Goal: Transaction & Acquisition: Purchase product/service

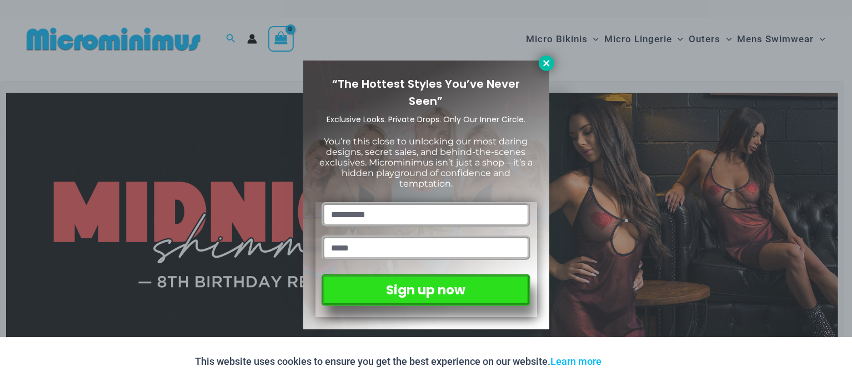
click at [544, 63] on icon at bounding box center [546, 63] width 10 height 10
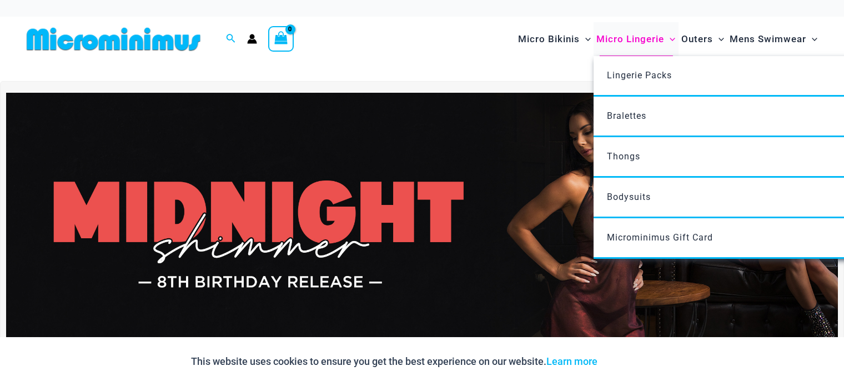
click at [629, 44] on span "Micro Lingerie" at bounding box center [630, 39] width 68 height 28
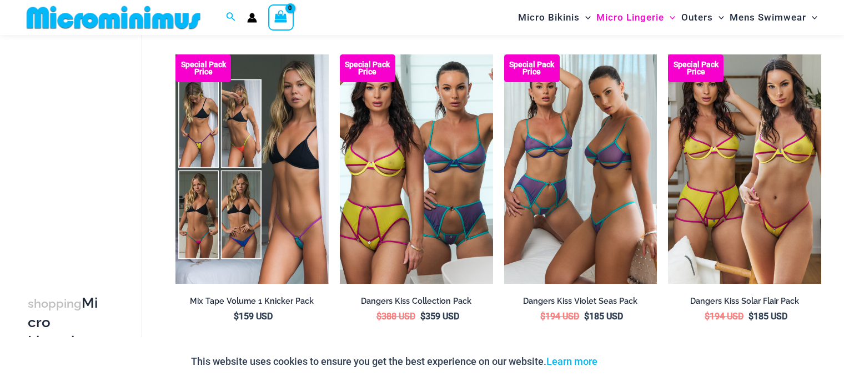
scroll to position [2539, 0]
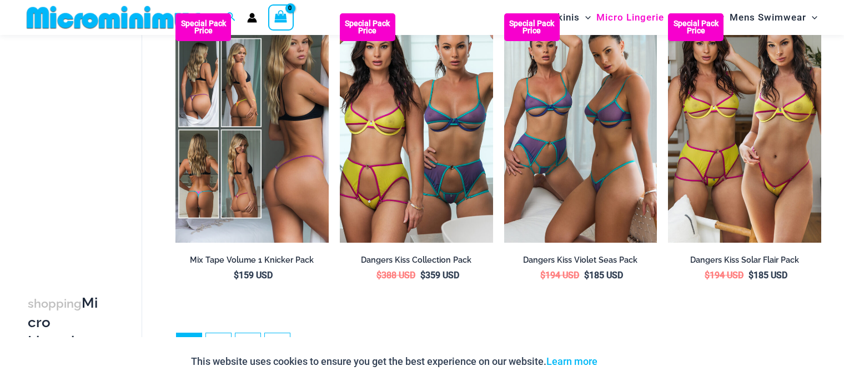
click at [262, 196] on img at bounding box center [251, 128] width 153 height 230
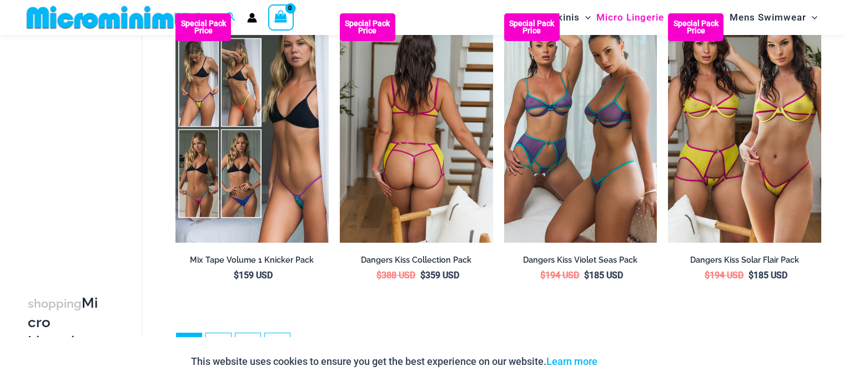
click at [367, 197] on img at bounding box center [416, 128] width 153 height 230
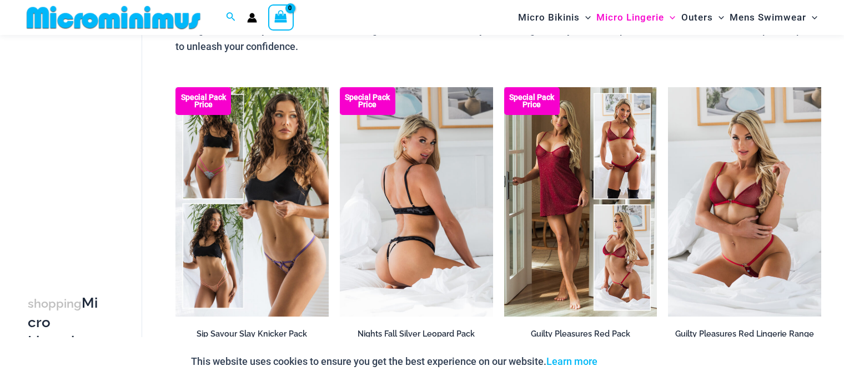
scroll to position [121, 0]
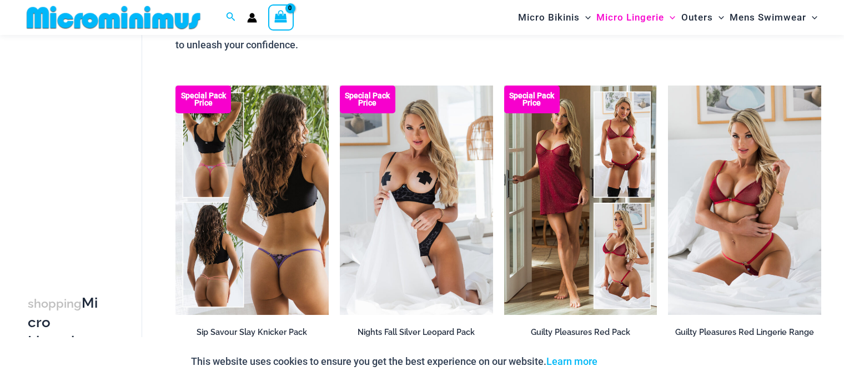
click at [251, 208] on img at bounding box center [251, 201] width 153 height 230
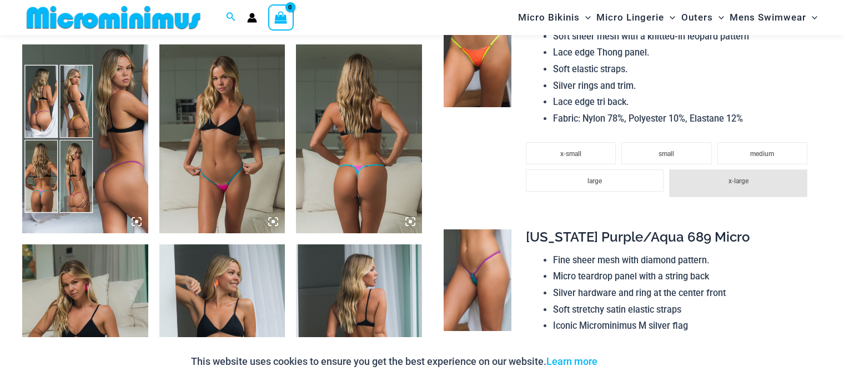
scroll to position [666, 0]
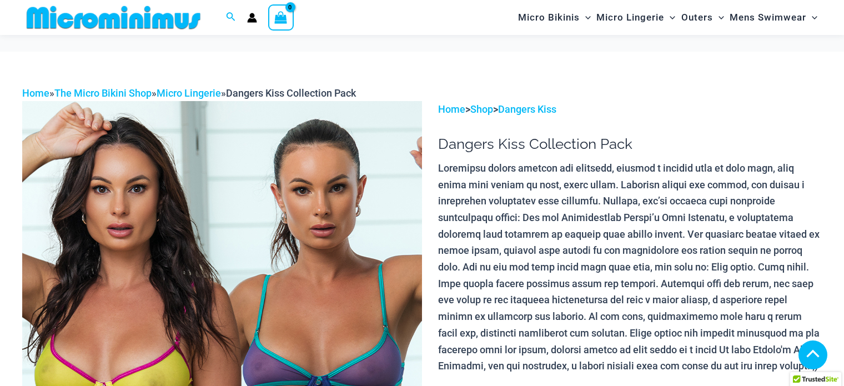
scroll to position [577, 0]
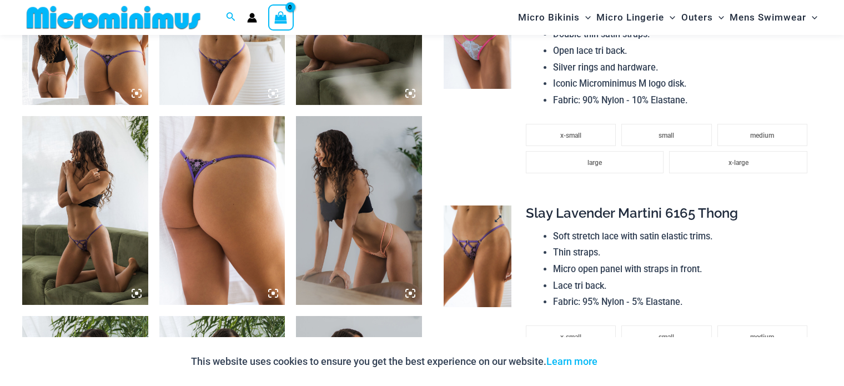
scroll to position [797, 0]
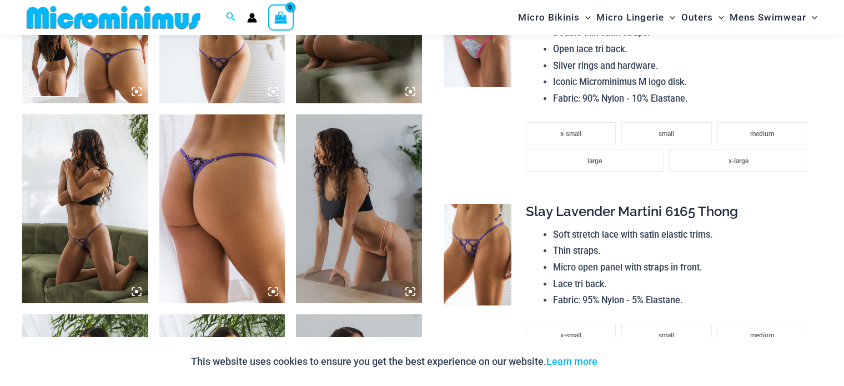
click at [495, 255] on img at bounding box center [478, 255] width 68 height 102
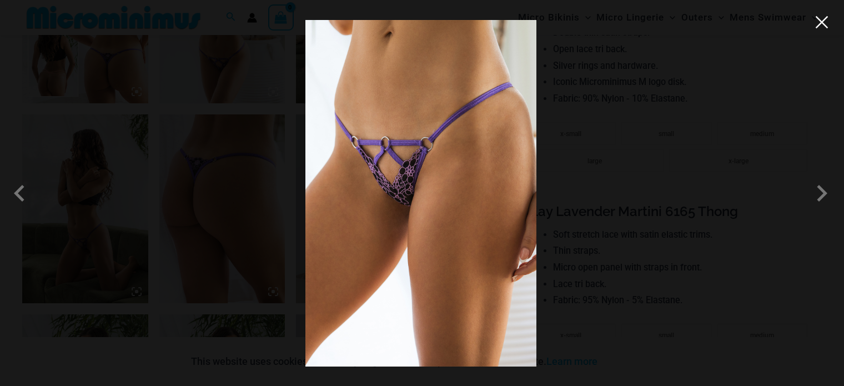
click at [826, 18] on button "Close" at bounding box center [821, 22] width 17 height 17
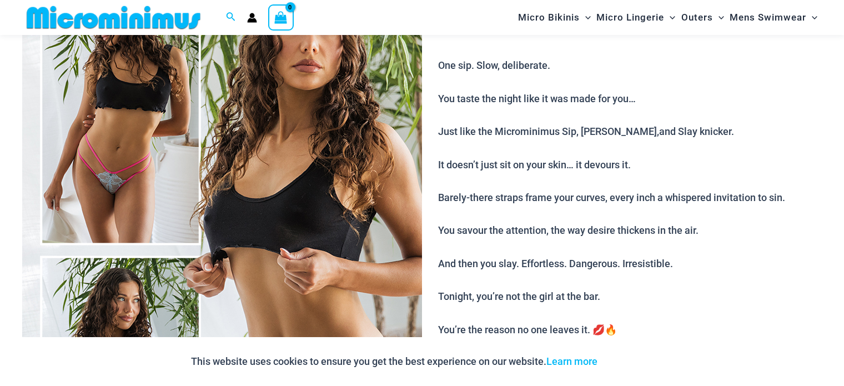
scroll to position [0, 0]
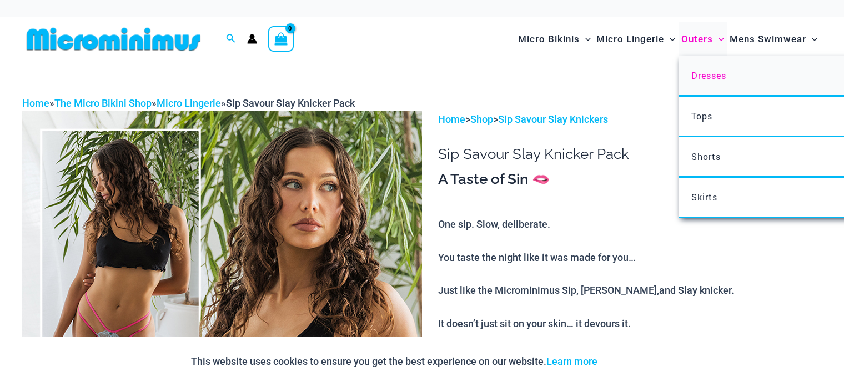
click at [709, 69] on span "Dresses" at bounding box center [708, 75] width 35 height 12
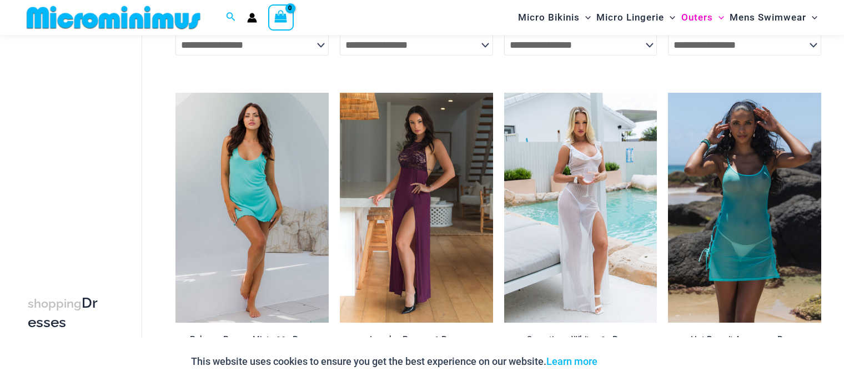
scroll to position [355, 0]
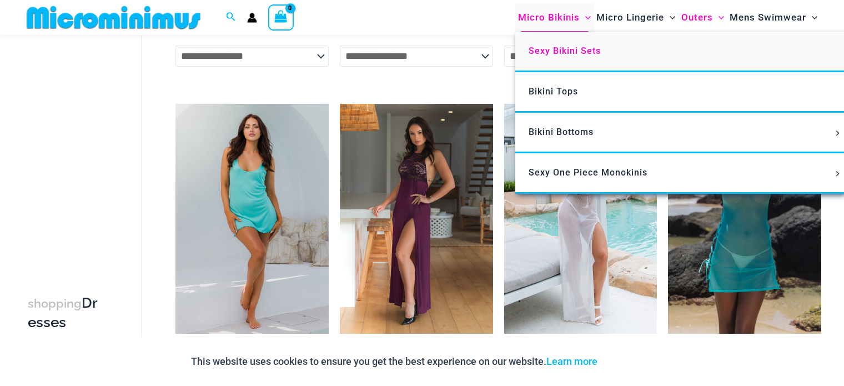
click at [549, 51] on span "Sexy Bikini Sets" at bounding box center [565, 51] width 72 height 11
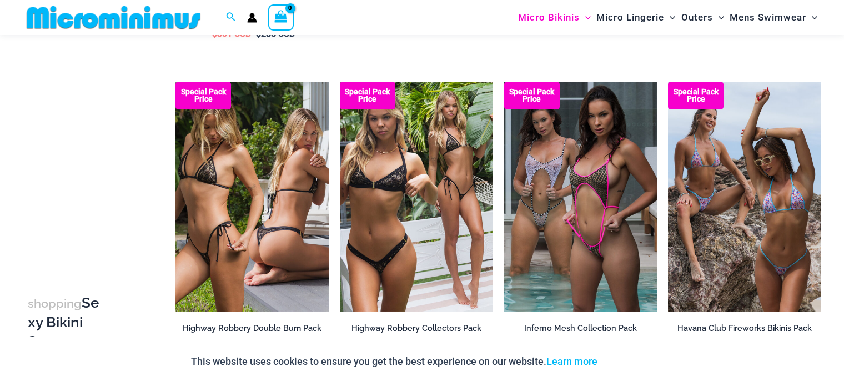
scroll to position [1595, 0]
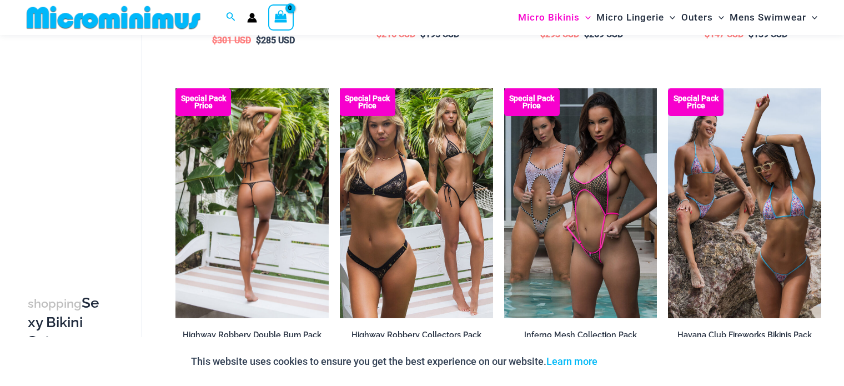
click at [307, 185] on img at bounding box center [251, 203] width 153 height 230
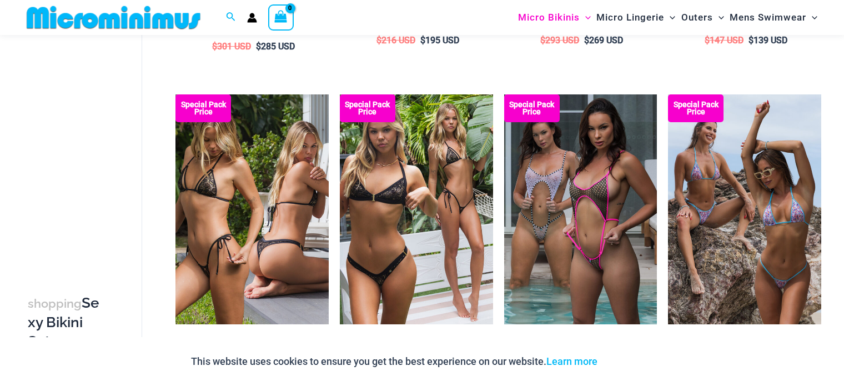
scroll to position [1603, 0]
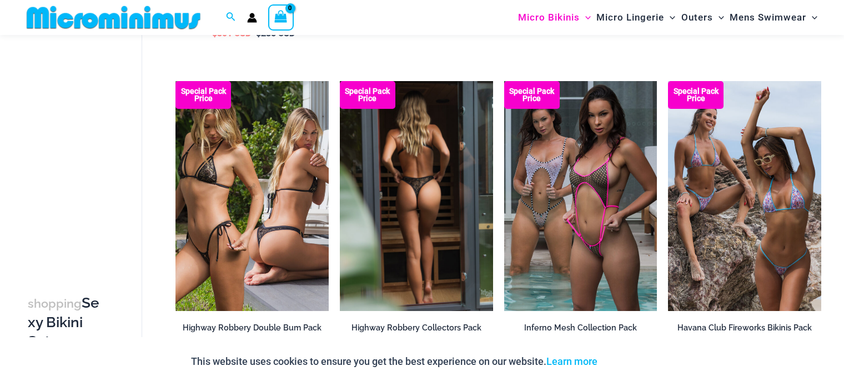
click at [487, 158] on img at bounding box center [416, 196] width 153 height 230
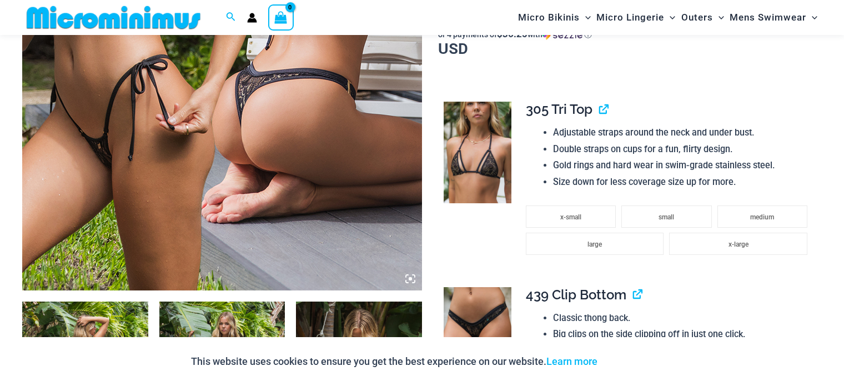
scroll to position [410, 0]
click at [486, 136] on img at bounding box center [478, 153] width 68 height 102
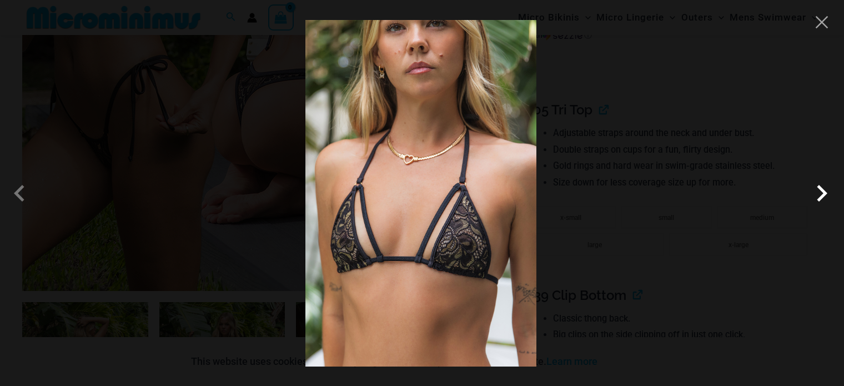
click at [820, 198] on span at bounding box center [821, 193] width 33 height 33
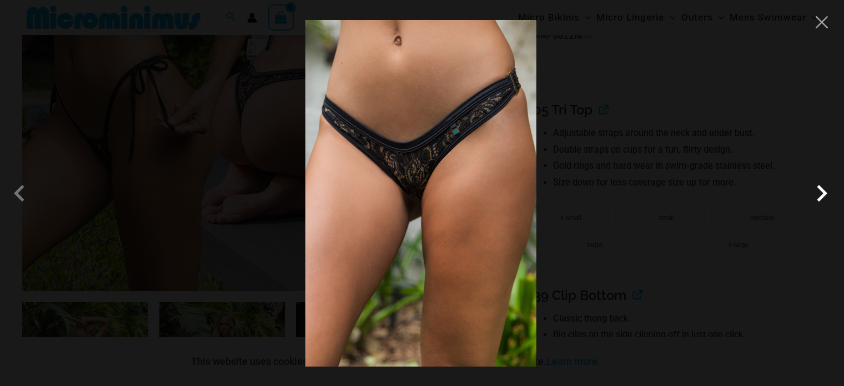
click at [820, 198] on span at bounding box center [821, 193] width 33 height 33
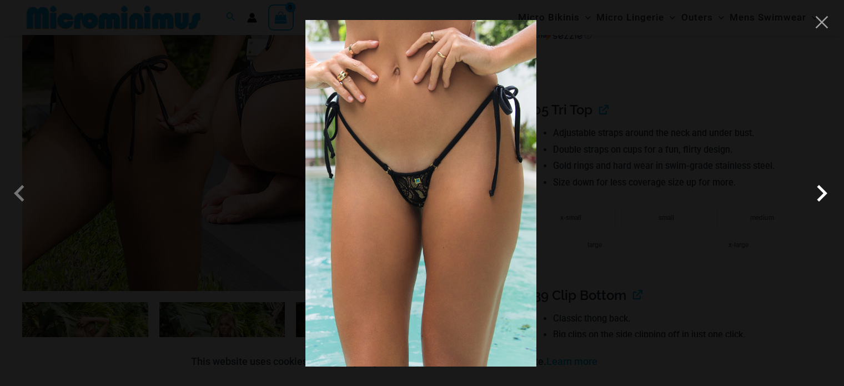
click at [820, 195] on span at bounding box center [821, 193] width 33 height 33
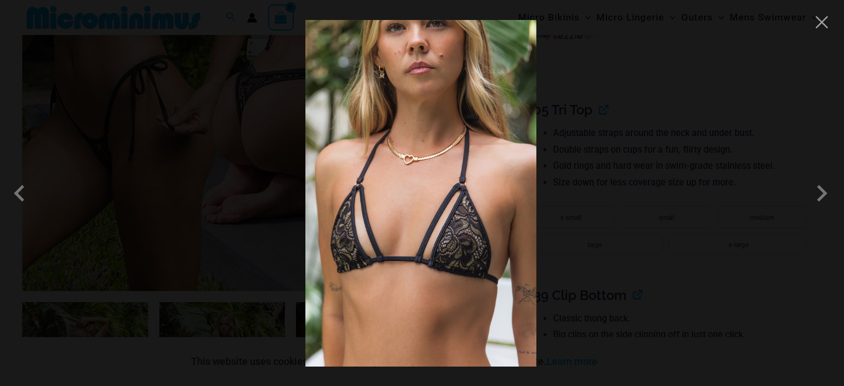
click at [742, 174] on div at bounding box center [422, 193] width 844 height 386
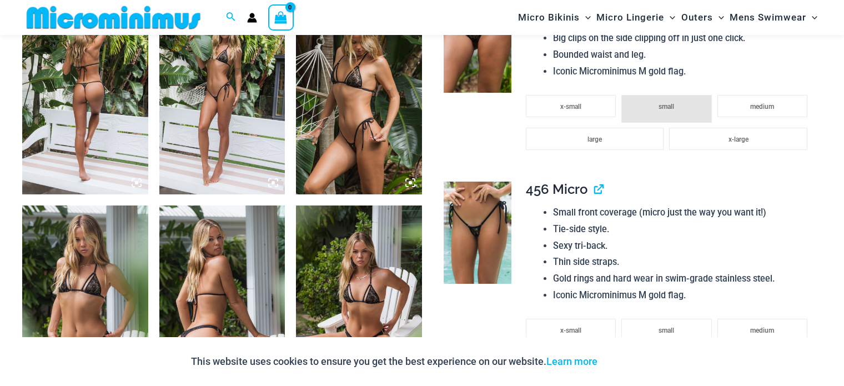
scroll to position [706, 0]
click at [72, 137] on img at bounding box center [85, 100] width 126 height 189
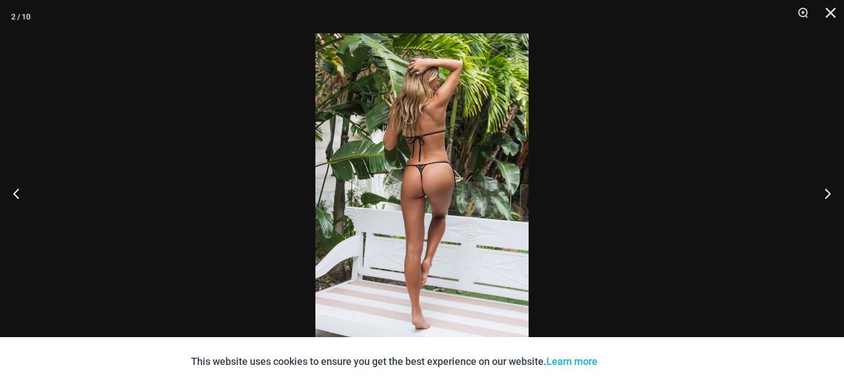
click at [428, 191] on img at bounding box center [421, 192] width 213 height 319
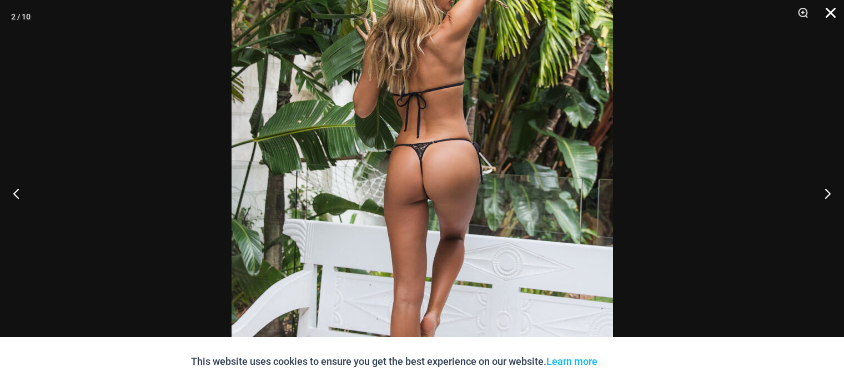
click at [826, 17] on button "Close" at bounding box center [827, 16] width 28 height 33
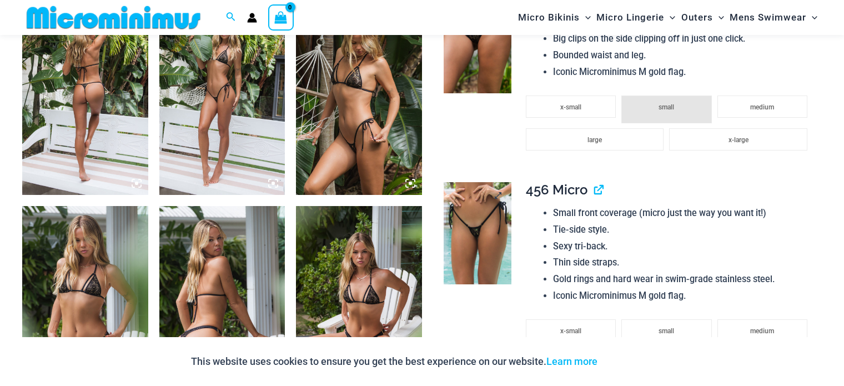
click at [493, 243] on img at bounding box center [478, 233] width 68 height 102
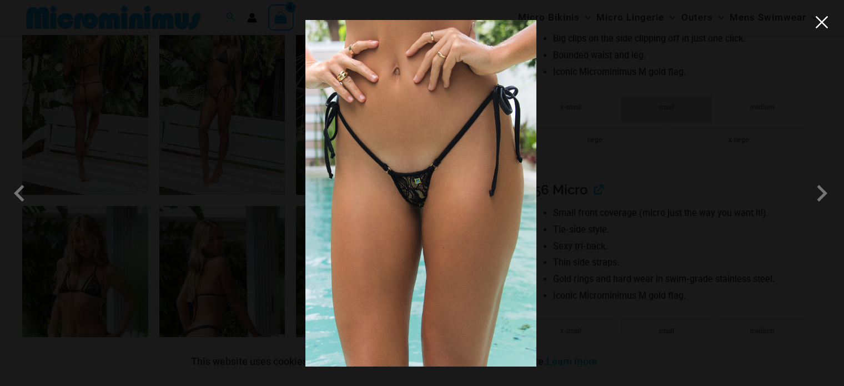
click at [821, 24] on button "Close" at bounding box center [821, 22] width 17 height 17
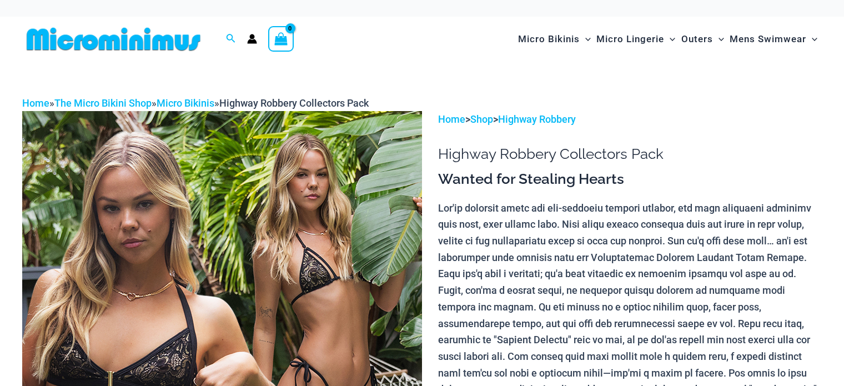
scroll to position [244, 0]
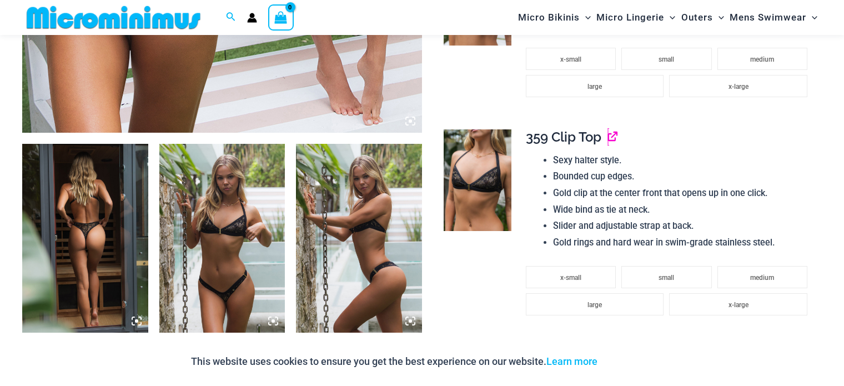
scroll to position [473, 0]
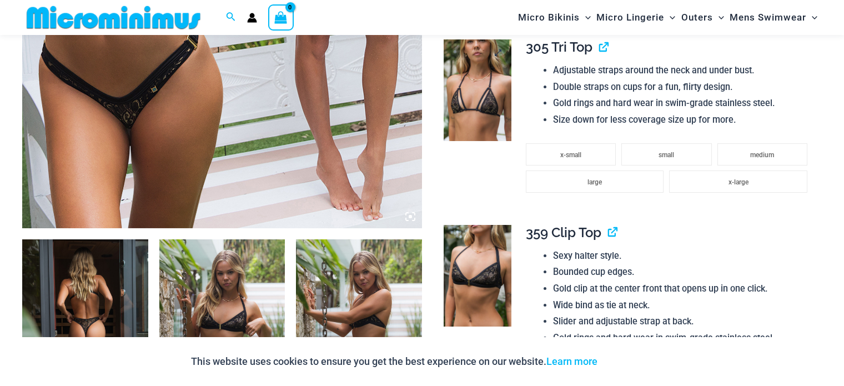
click at [480, 122] on img at bounding box center [478, 90] width 68 height 102
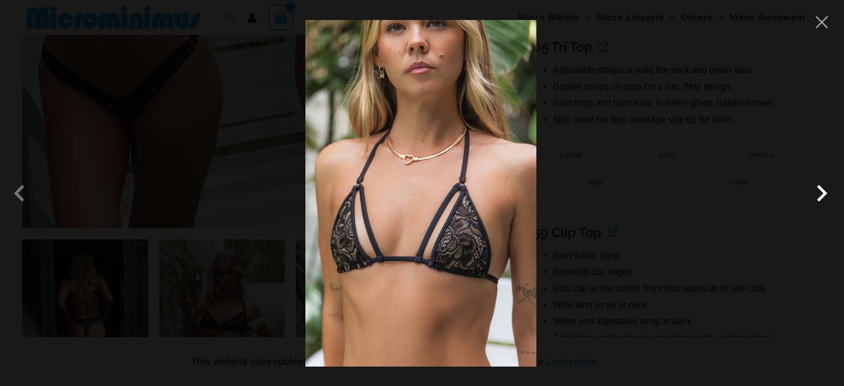
click at [815, 193] on span at bounding box center [821, 193] width 33 height 33
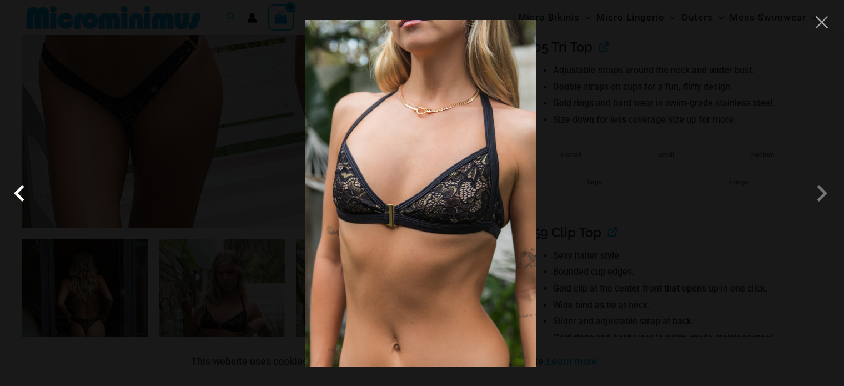
click at [18, 188] on span at bounding box center [22, 193] width 33 height 33
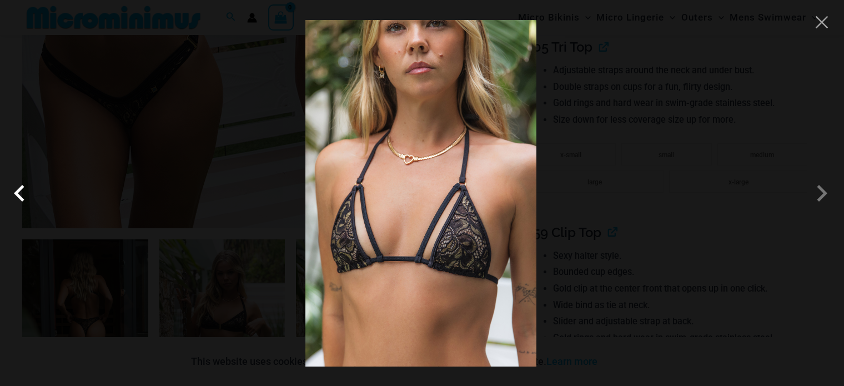
click at [18, 188] on span at bounding box center [22, 193] width 33 height 33
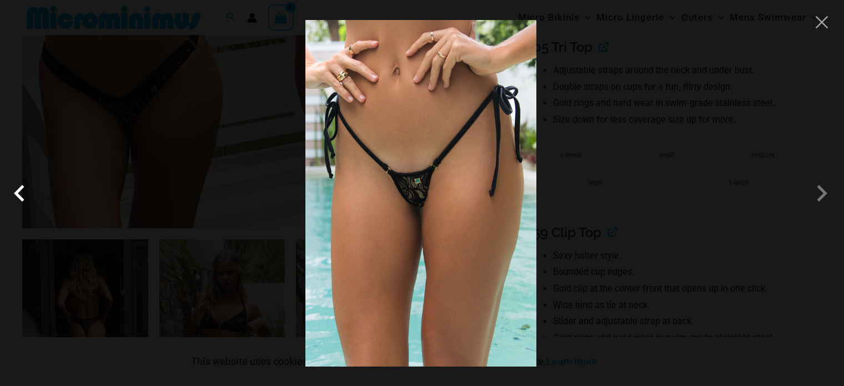
click at [17, 189] on span at bounding box center [22, 193] width 33 height 33
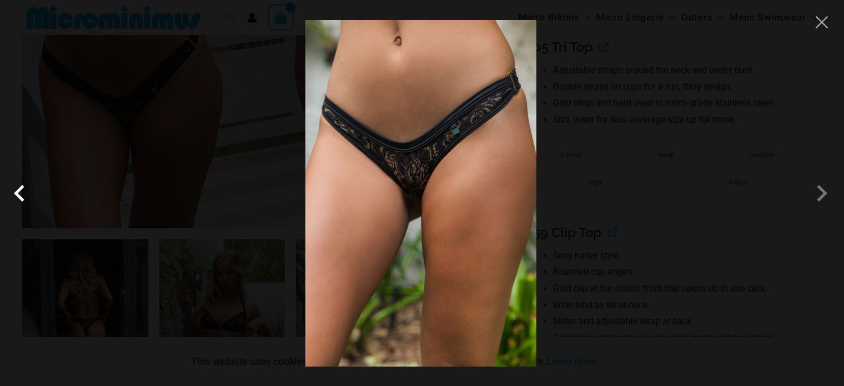
click at [17, 189] on span at bounding box center [22, 193] width 33 height 33
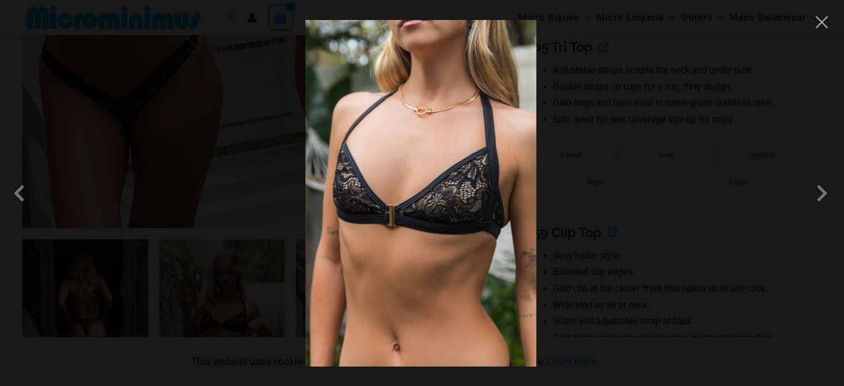
click at [99, 119] on div at bounding box center [422, 193] width 844 height 386
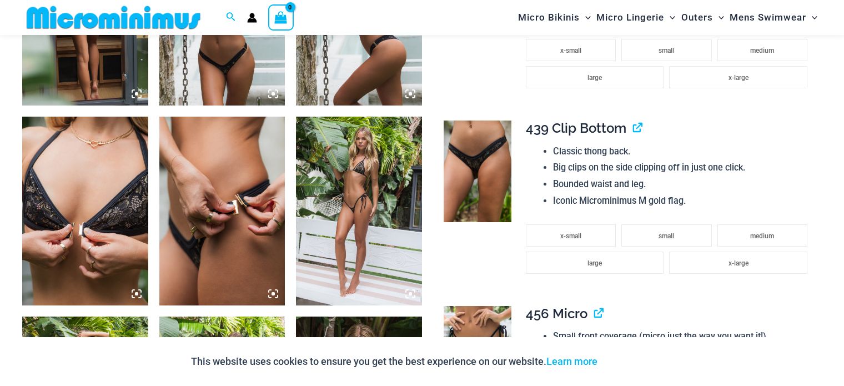
scroll to position [815, 0]
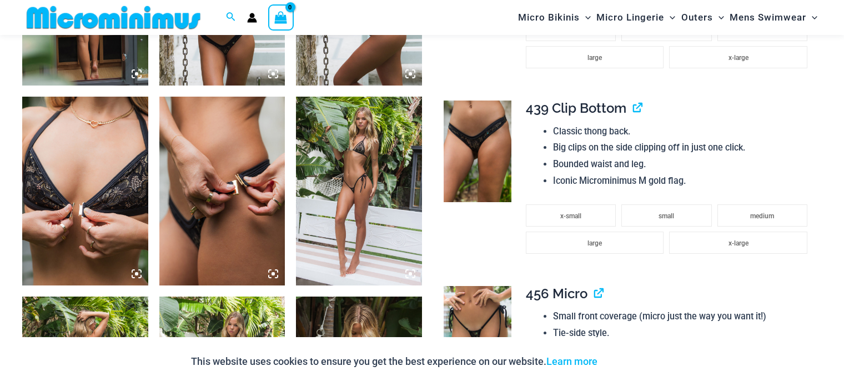
click at [346, 155] on img at bounding box center [359, 191] width 126 height 189
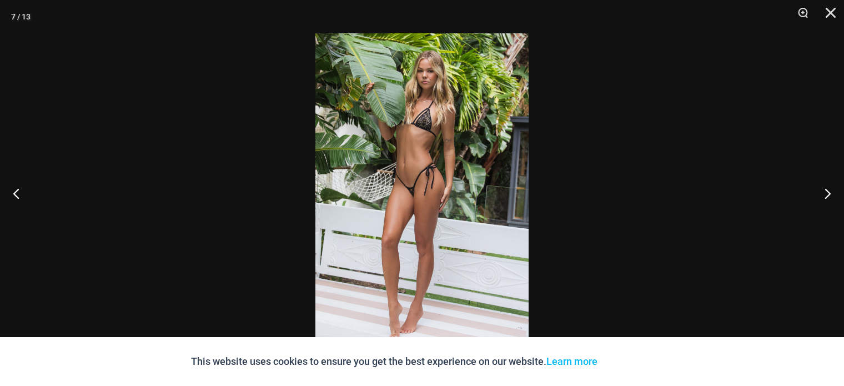
click at [429, 132] on img at bounding box center [421, 192] width 213 height 319
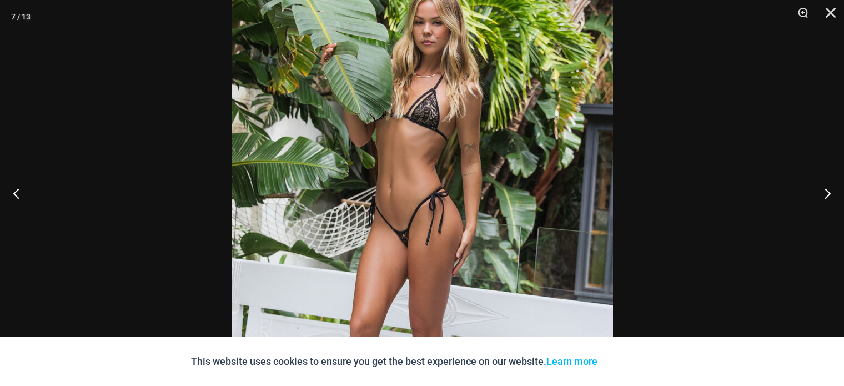
click at [429, 132] on img at bounding box center [422, 241] width 381 height 572
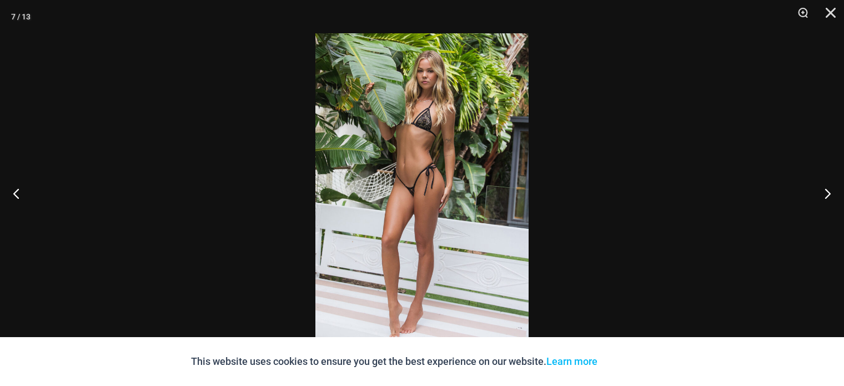
click at [209, 130] on div at bounding box center [422, 193] width 844 height 386
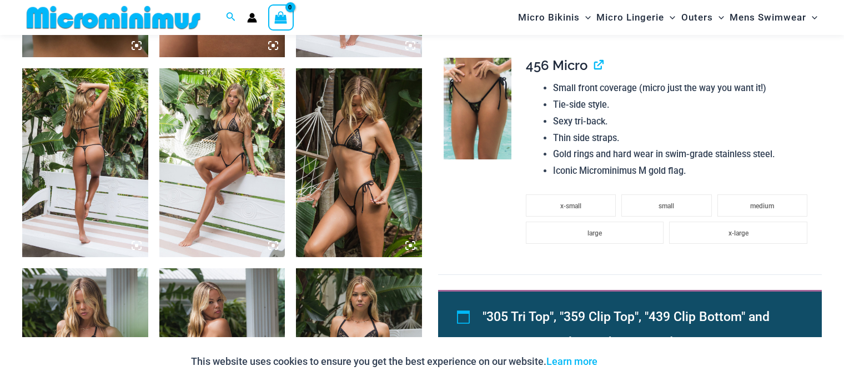
scroll to position [1043, 0]
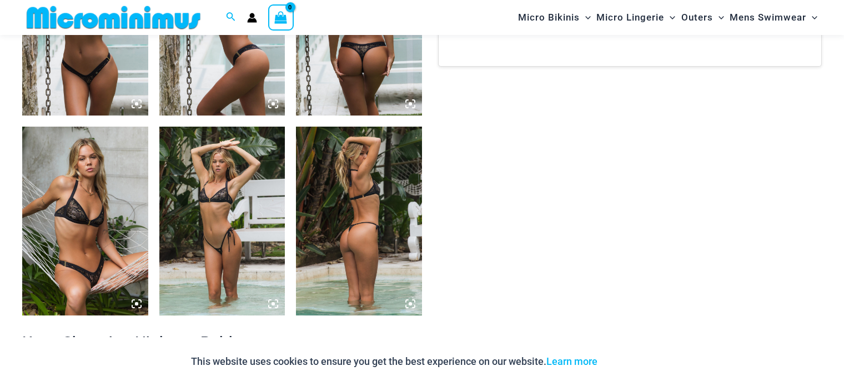
scroll to position [988, 0]
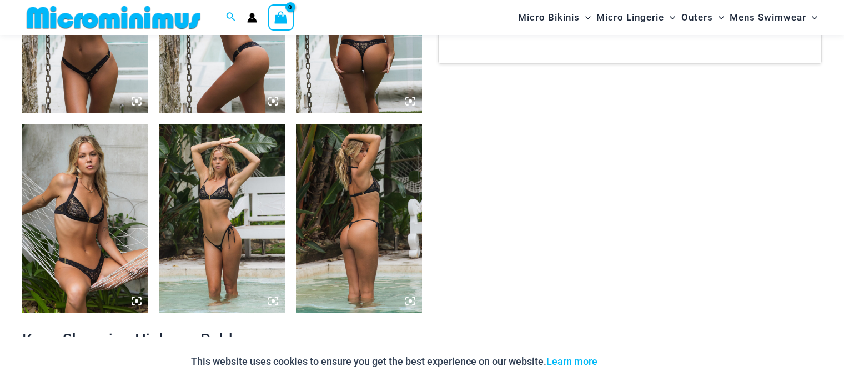
click at [122, 195] on img at bounding box center [85, 218] width 126 height 189
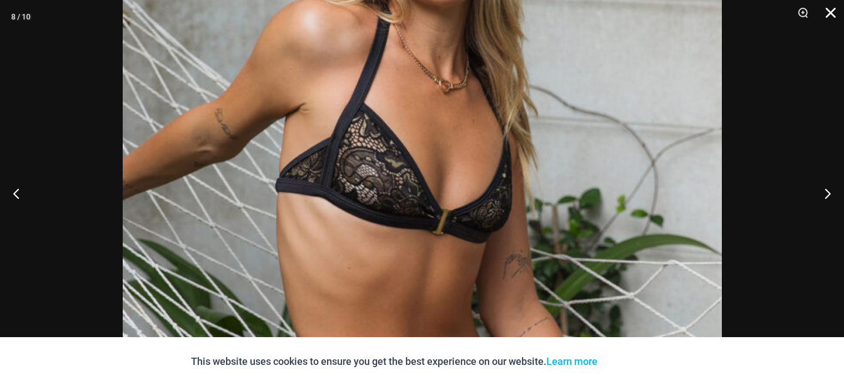
click at [832, 11] on button "Close" at bounding box center [827, 16] width 28 height 33
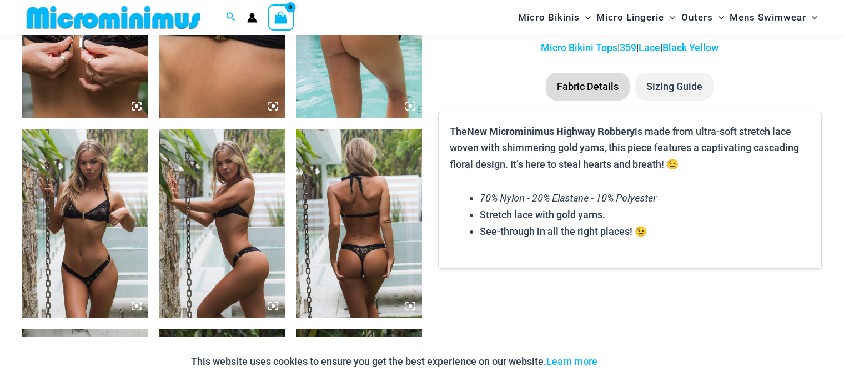
scroll to position [763, 0]
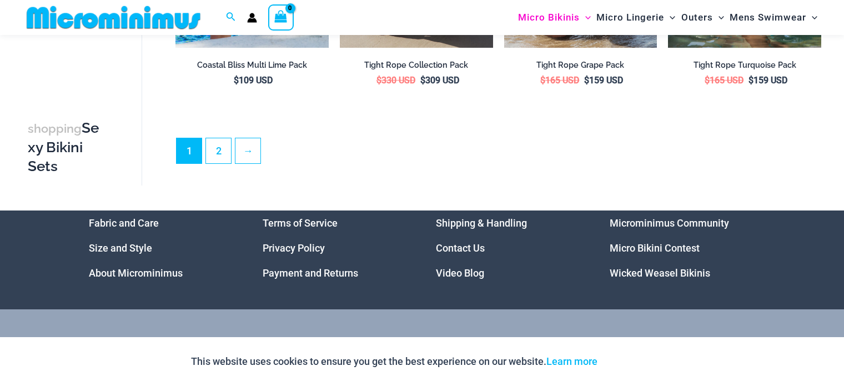
scroll to position [2483, 0]
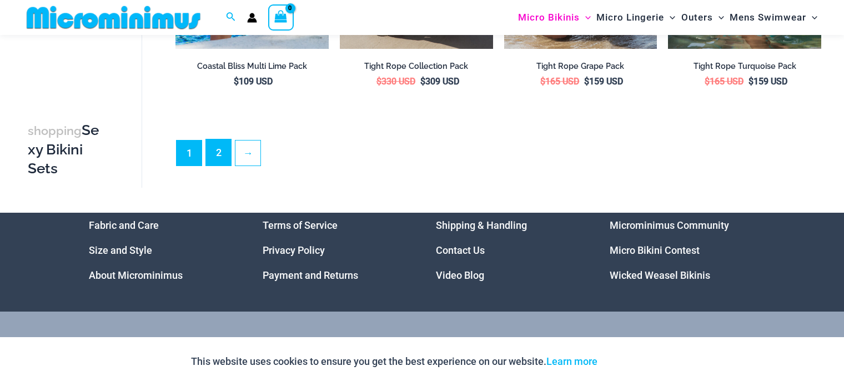
click at [224, 149] on link "2" at bounding box center [218, 152] width 25 height 26
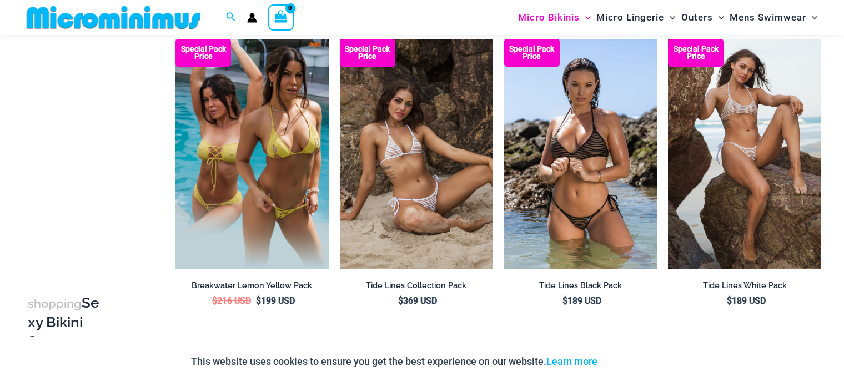
scroll to position [84, 0]
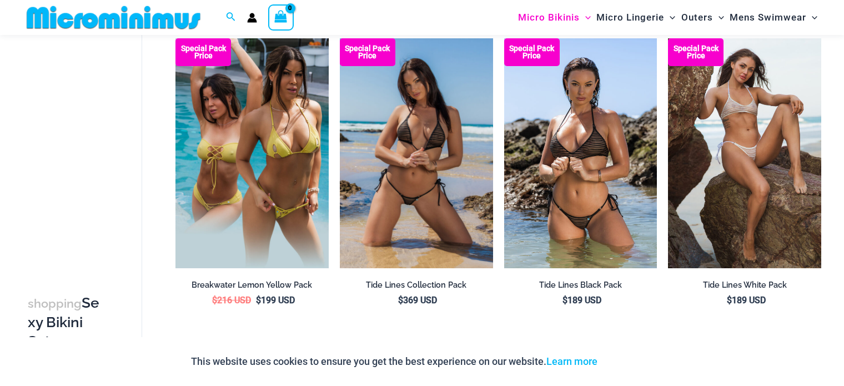
click at [437, 175] on img at bounding box center [416, 153] width 153 height 230
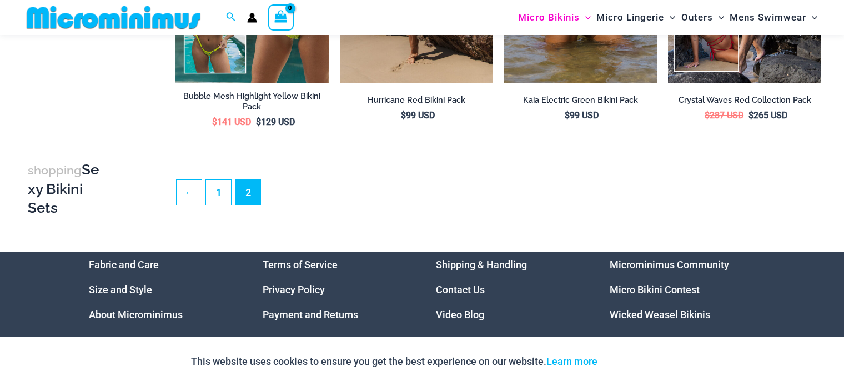
scroll to position [696, 0]
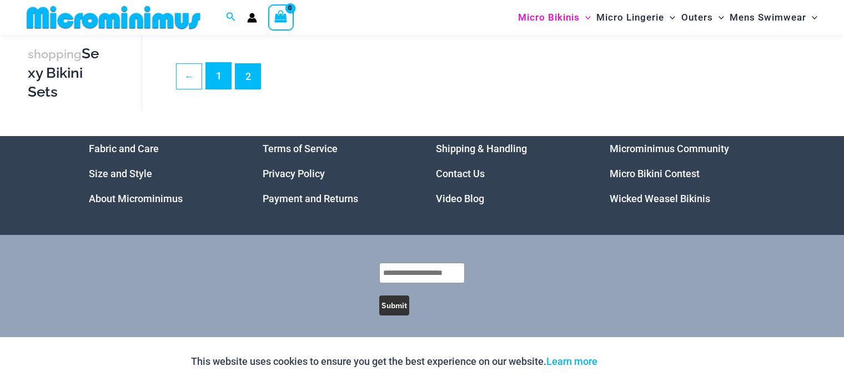
click at [206, 76] on link "1" at bounding box center [218, 76] width 25 height 26
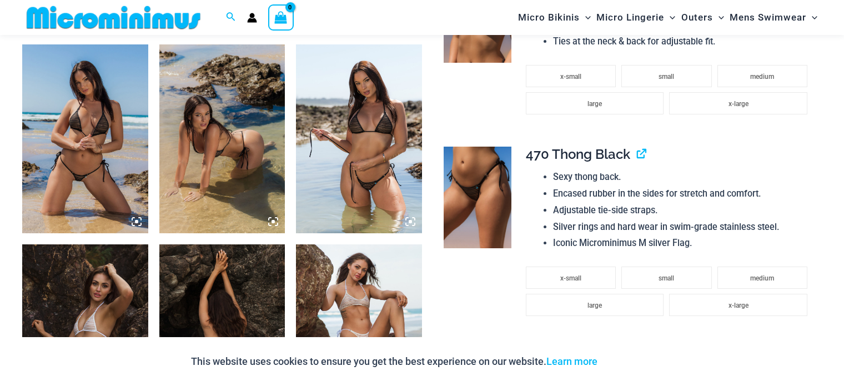
scroll to position [831, 0]
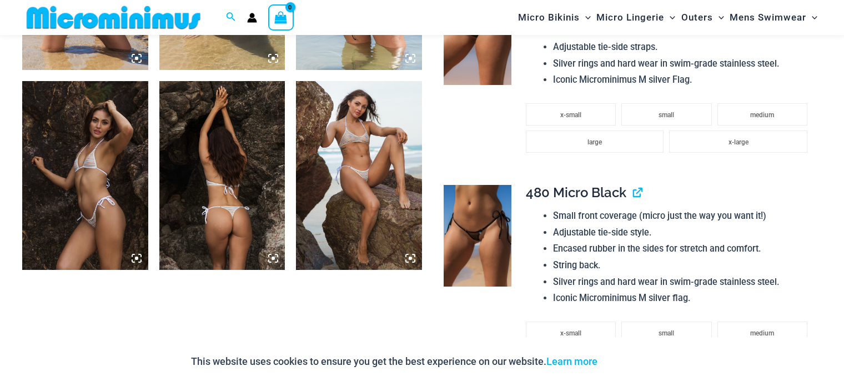
click at [357, 152] on img at bounding box center [359, 175] width 126 height 189
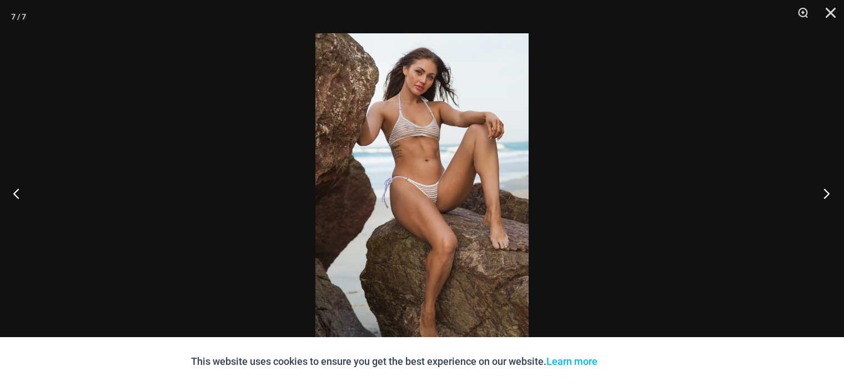
click at [832, 190] on button "Next" at bounding box center [823, 193] width 42 height 56
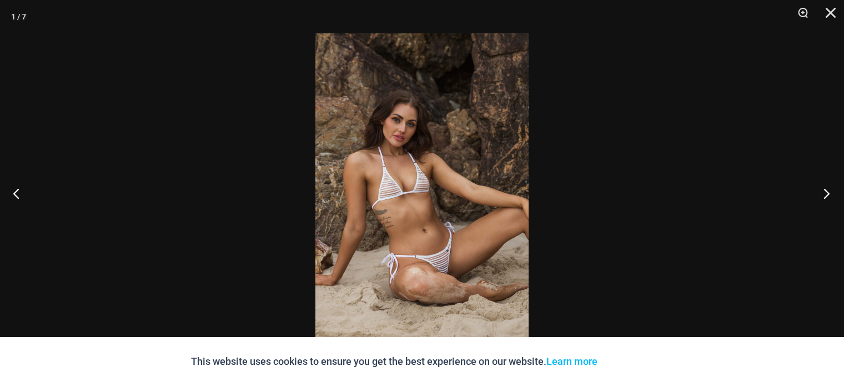
click at [831, 190] on button "Next" at bounding box center [823, 193] width 42 height 56
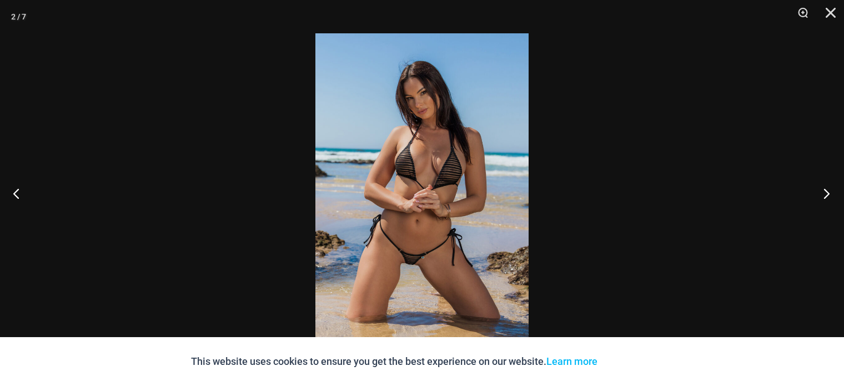
click at [831, 190] on button "Next" at bounding box center [823, 193] width 42 height 56
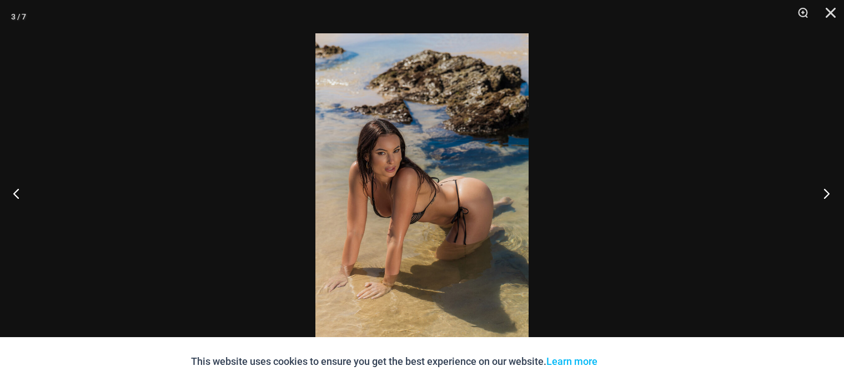
click at [831, 190] on button "Next" at bounding box center [823, 193] width 42 height 56
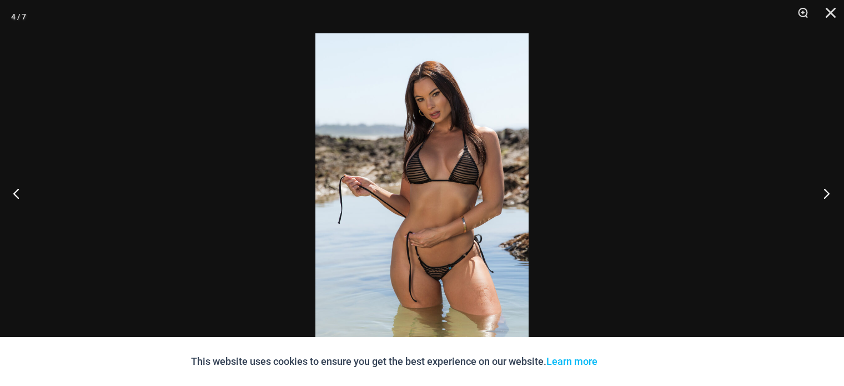
click at [831, 190] on button "Next" at bounding box center [823, 193] width 42 height 56
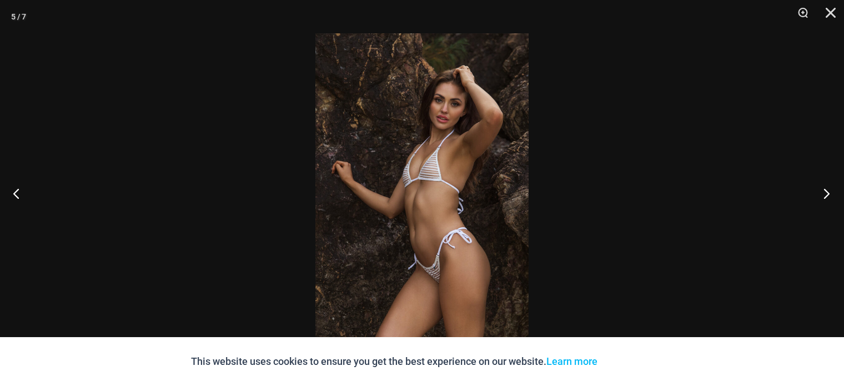
click at [831, 190] on button "Next" at bounding box center [823, 193] width 42 height 56
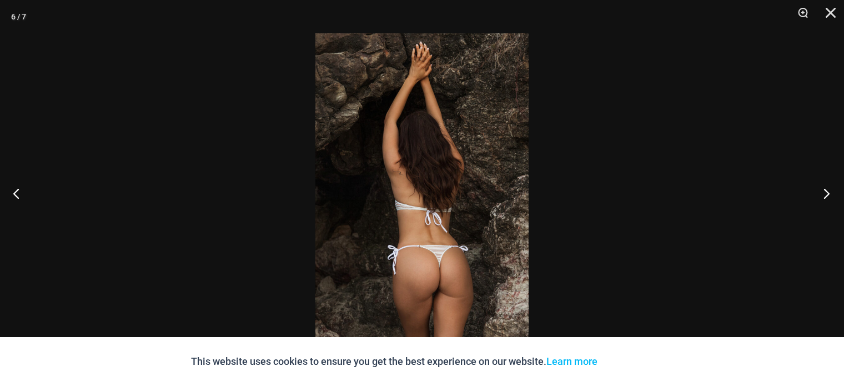
click at [831, 190] on button "Next" at bounding box center [823, 193] width 42 height 56
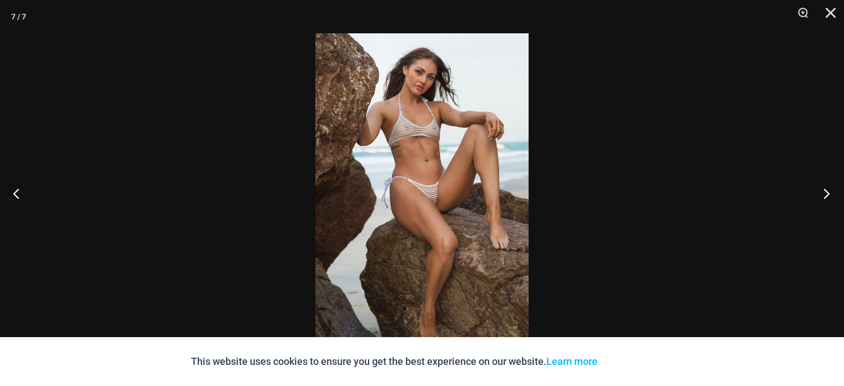
click at [831, 190] on button "Next" at bounding box center [823, 193] width 42 height 56
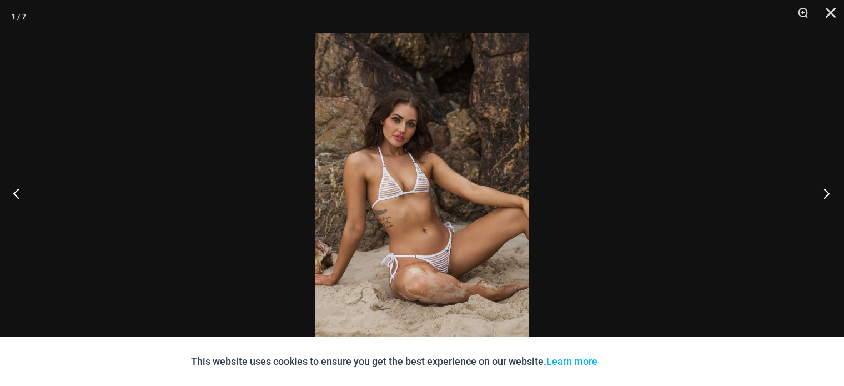
click at [831, 190] on button "Next" at bounding box center [823, 193] width 42 height 56
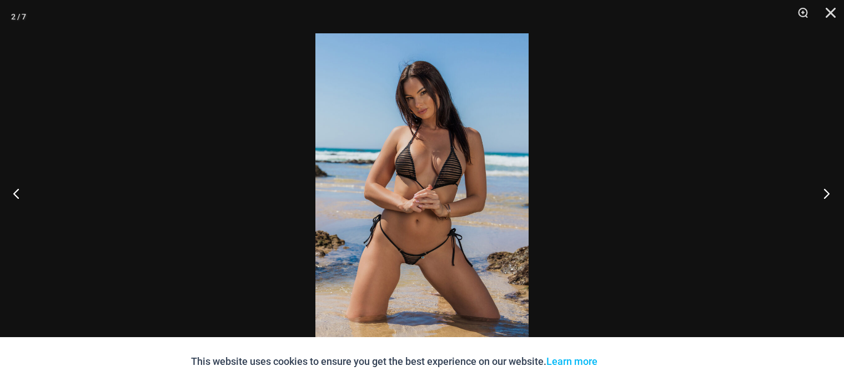
click at [831, 190] on button "Next" at bounding box center [823, 193] width 42 height 56
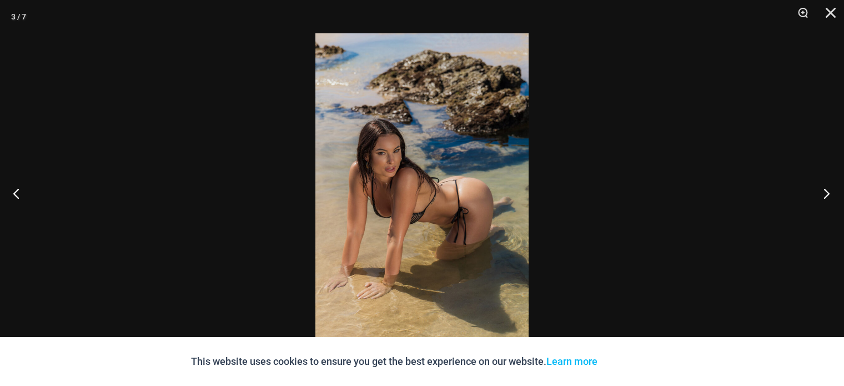
click at [831, 190] on button "Next" at bounding box center [823, 193] width 42 height 56
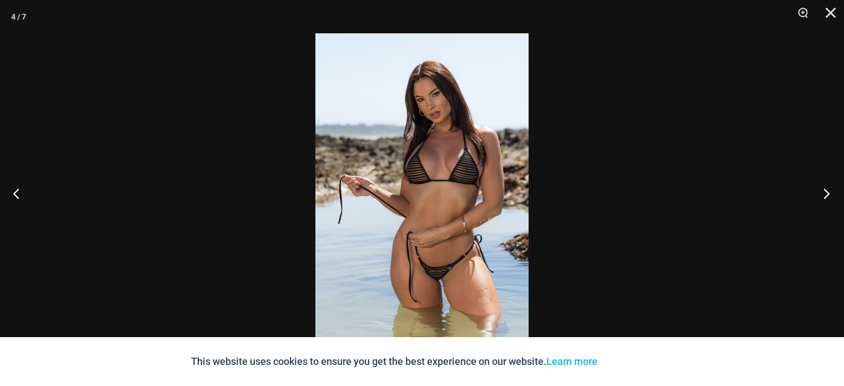
click at [831, 190] on button "Next" at bounding box center [823, 193] width 42 height 56
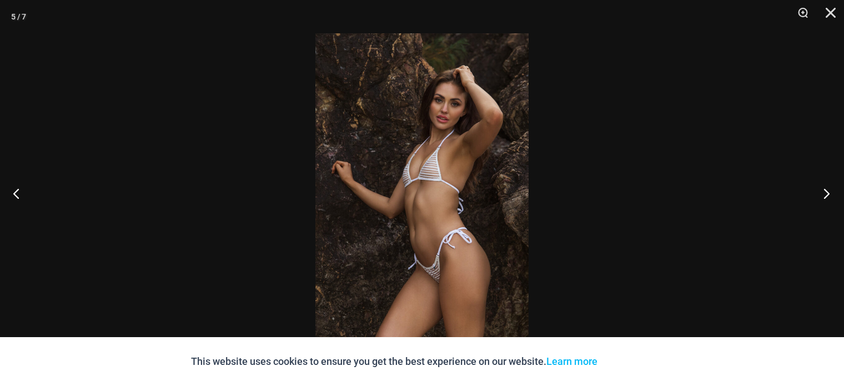
click at [831, 190] on button "Next" at bounding box center [823, 193] width 42 height 56
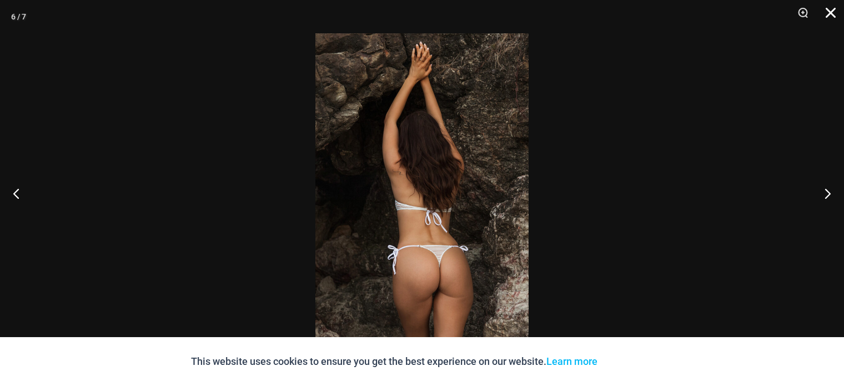
click at [833, 19] on button "Close" at bounding box center [827, 16] width 28 height 33
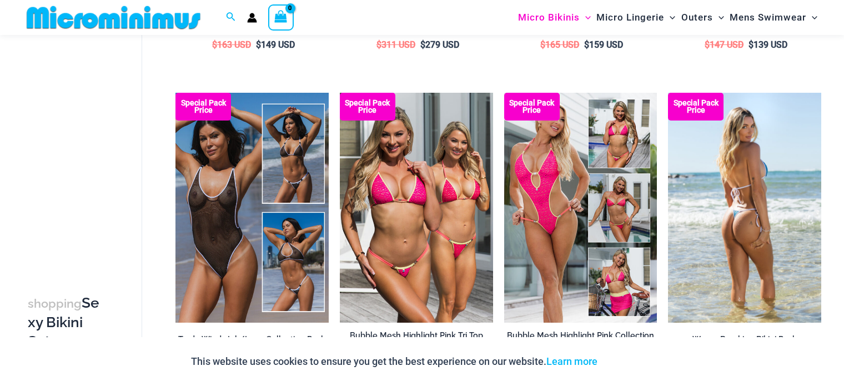
scroll to position [339, 0]
click at [773, 155] on img at bounding box center [744, 208] width 153 height 230
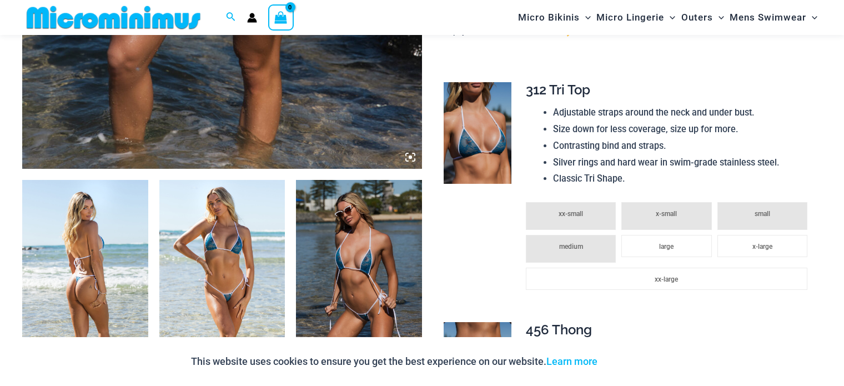
click at [206, 234] on img at bounding box center [222, 274] width 126 height 189
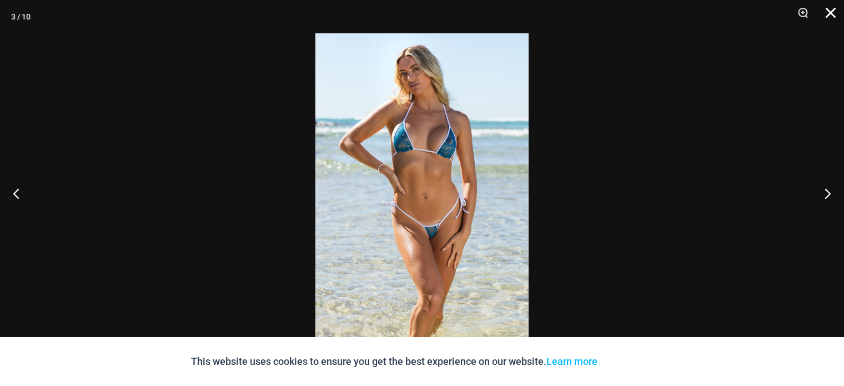
click at [835, 11] on button "Close" at bounding box center [827, 16] width 28 height 33
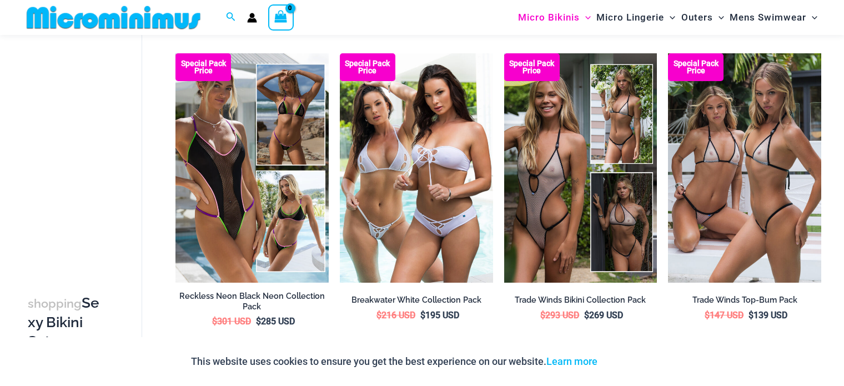
scroll to position [1314, 0]
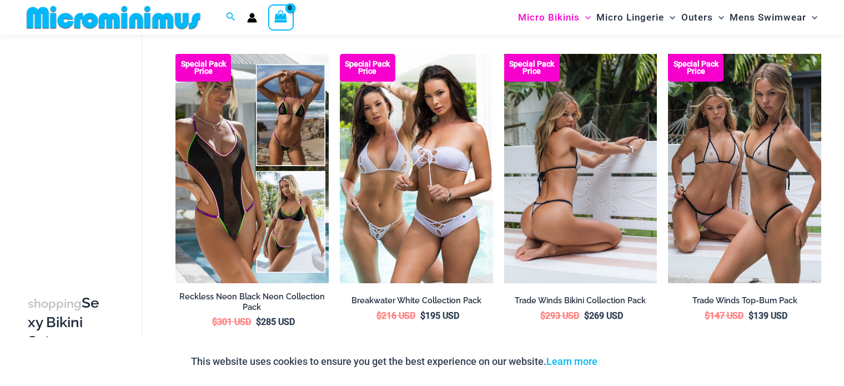
click at [552, 172] on img at bounding box center [580, 169] width 153 height 230
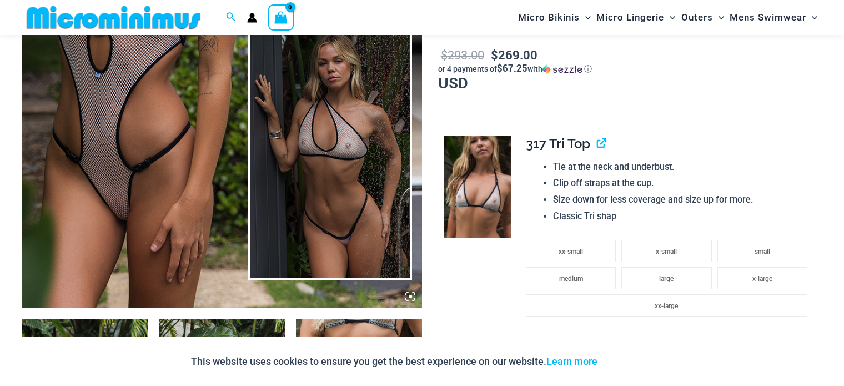
scroll to position [391, 0]
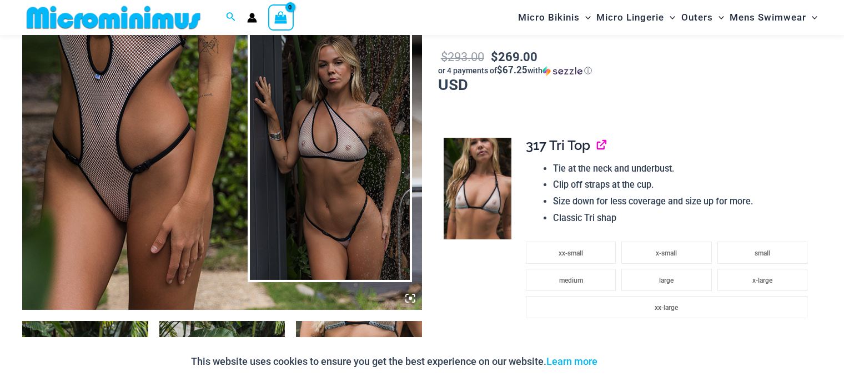
click at [597, 137] on link "View product" at bounding box center [597, 145] width 0 height 16
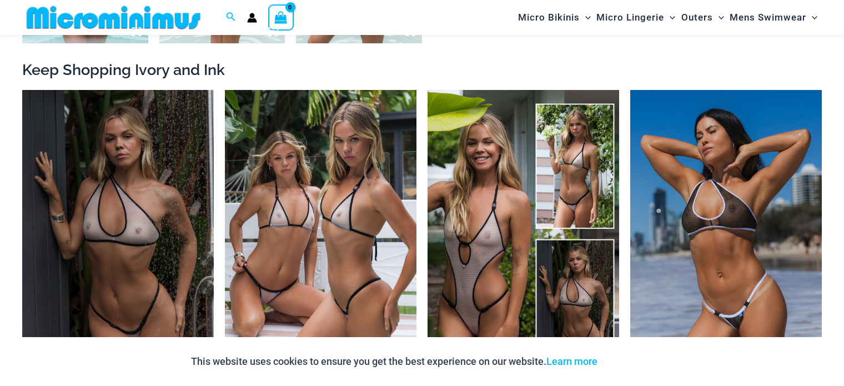
scroll to position [1057, 0]
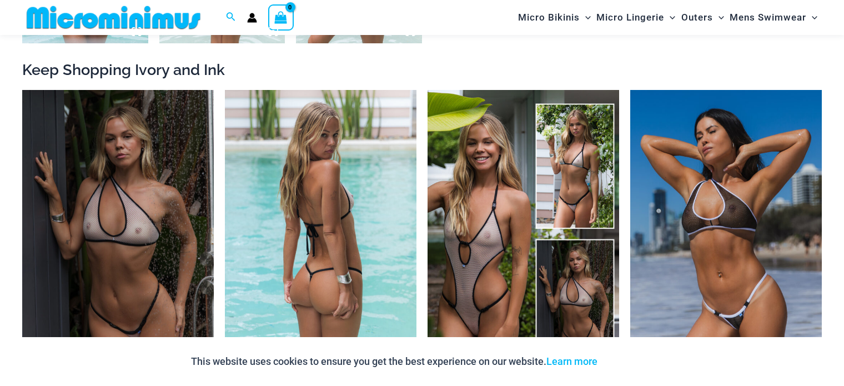
click at [359, 174] on img at bounding box center [321, 234] width 192 height 288
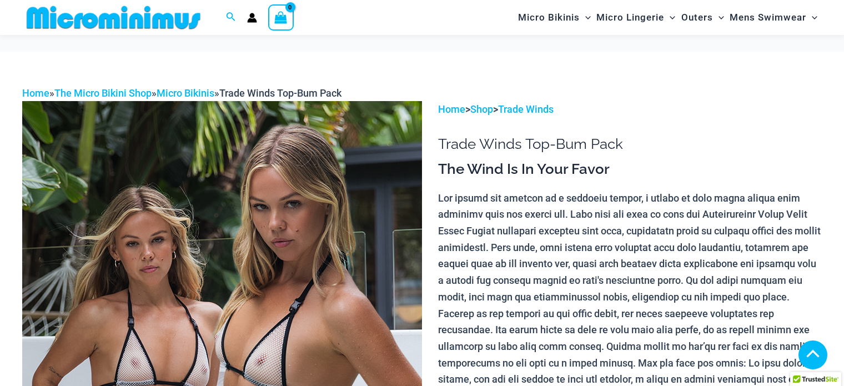
scroll to position [558, 0]
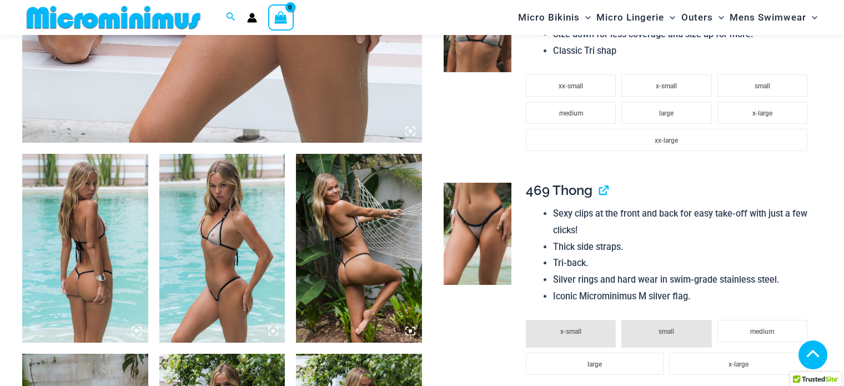
click at [110, 221] on img at bounding box center [85, 248] width 126 height 189
click at [88, 224] on img at bounding box center [85, 248] width 126 height 189
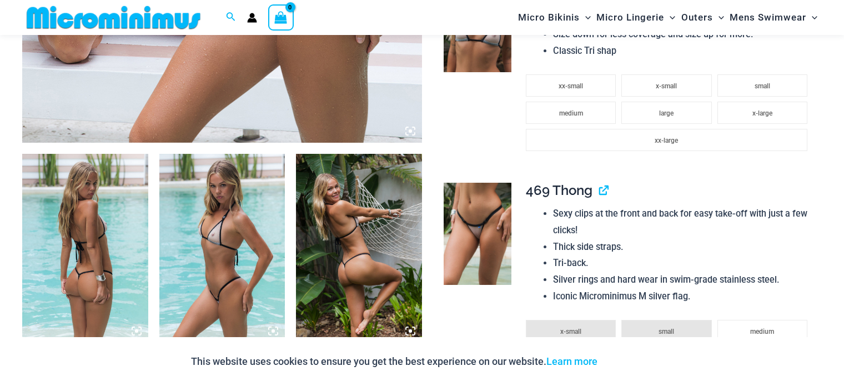
click at [89, 268] on img at bounding box center [85, 248] width 126 height 189
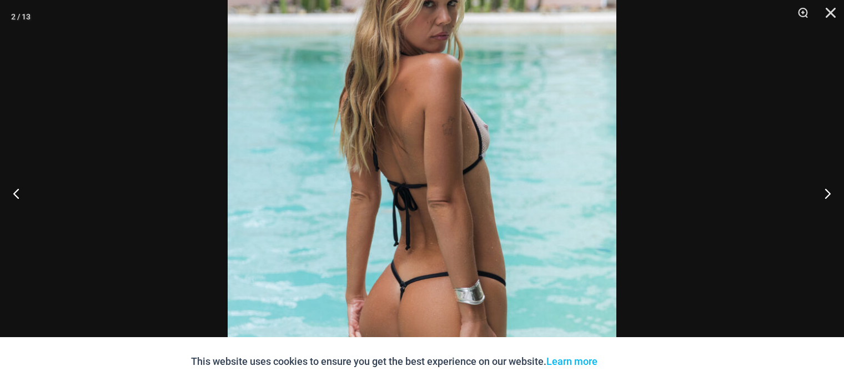
click at [519, 167] on img at bounding box center [422, 203] width 389 height 582
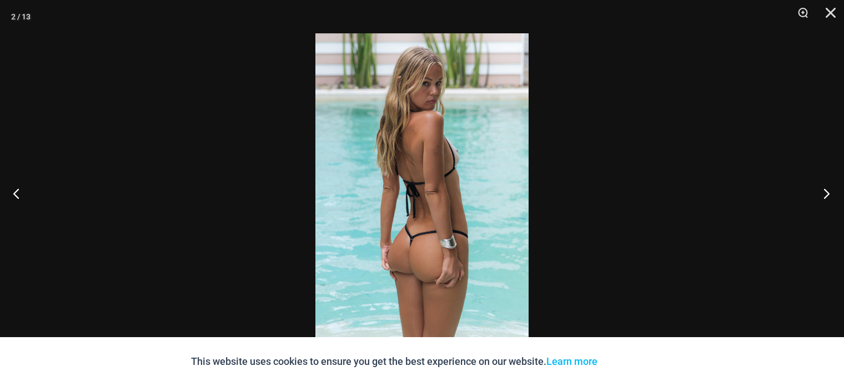
click at [825, 185] on button "Next" at bounding box center [823, 193] width 42 height 56
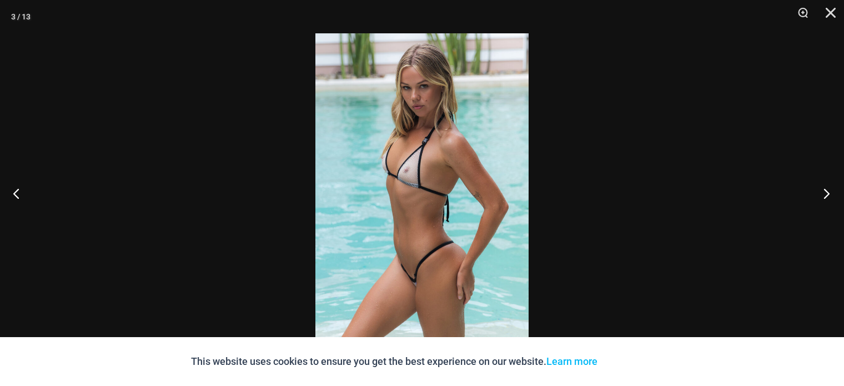
click at [825, 185] on button "Next" at bounding box center [823, 193] width 42 height 56
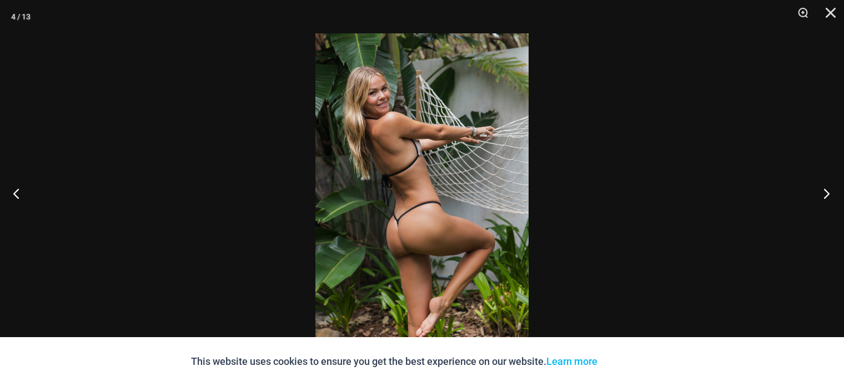
click at [825, 185] on button "Next" at bounding box center [823, 193] width 42 height 56
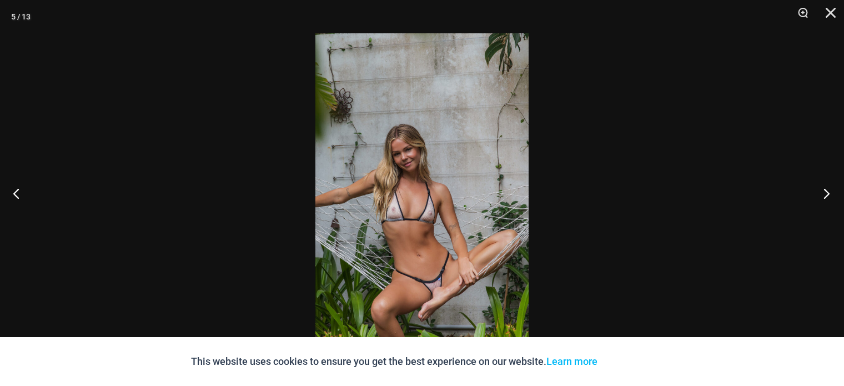
click at [825, 185] on button "Next" at bounding box center [823, 193] width 42 height 56
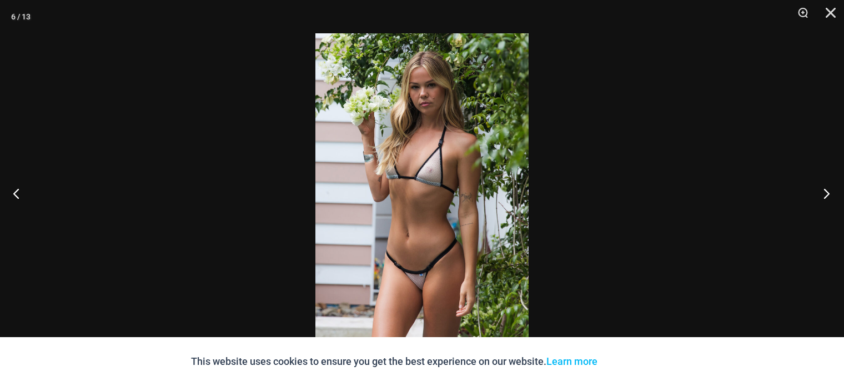
click at [825, 185] on button "Next" at bounding box center [823, 193] width 42 height 56
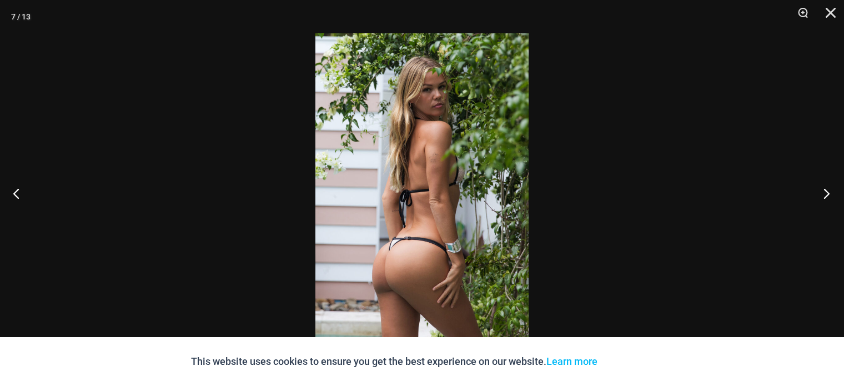
click at [825, 185] on button "Next" at bounding box center [823, 193] width 42 height 56
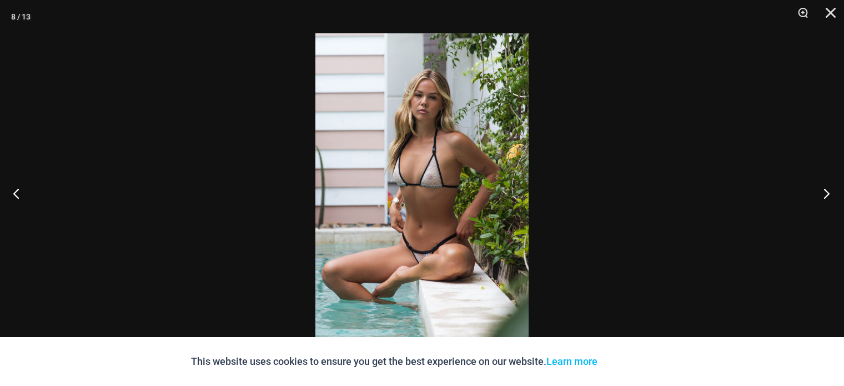
click at [825, 185] on button "Next" at bounding box center [823, 193] width 42 height 56
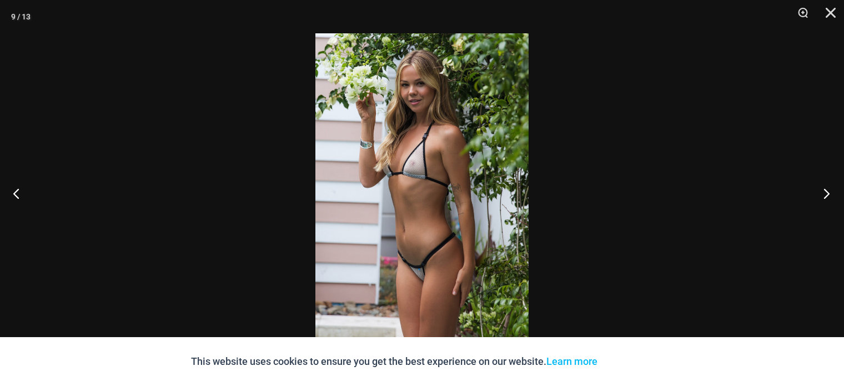
click at [825, 185] on button "Next" at bounding box center [823, 193] width 42 height 56
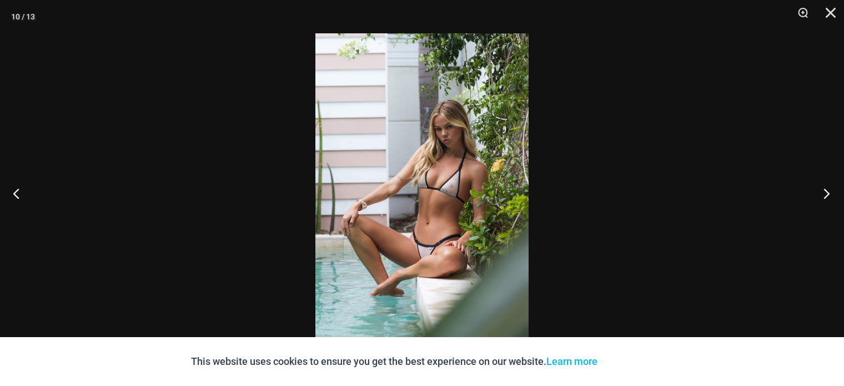
click at [825, 185] on button "Next" at bounding box center [823, 193] width 42 height 56
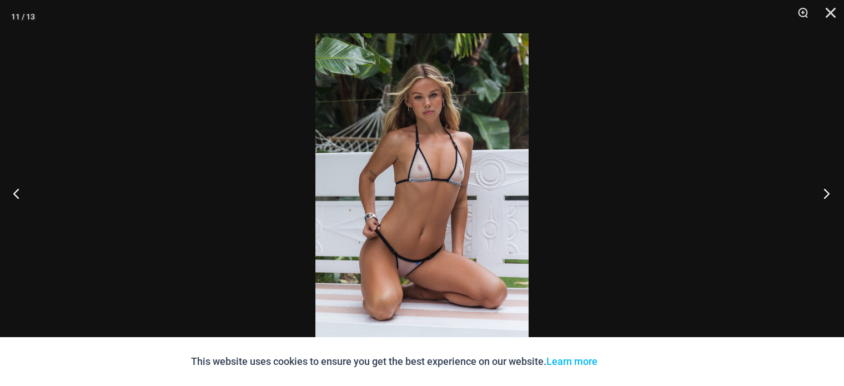
click at [825, 185] on button "Next" at bounding box center [823, 193] width 42 height 56
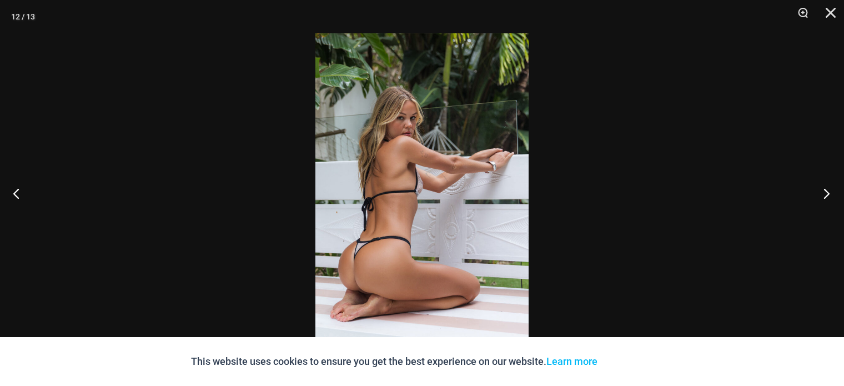
click at [825, 185] on button "Next" at bounding box center [823, 193] width 42 height 56
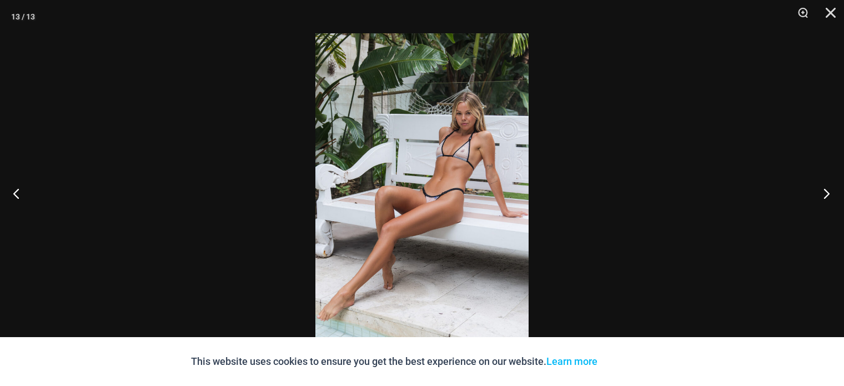
click at [825, 185] on button "Next" at bounding box center [823, 193] width 42 height 56
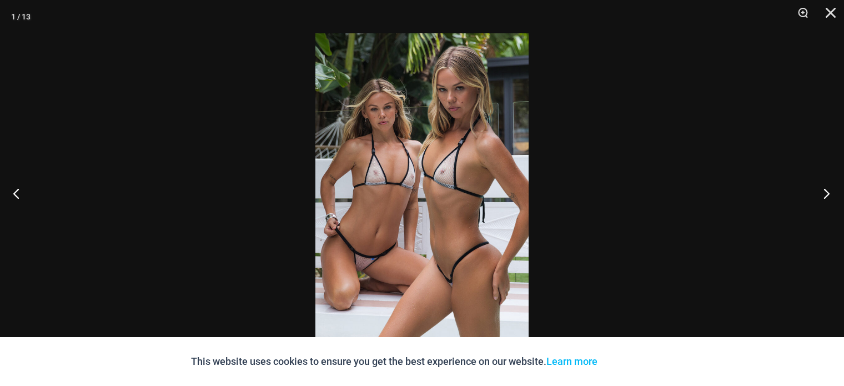
click at [825, 185] on button "Next" at bounding box center [823, 193] width 42 height 56
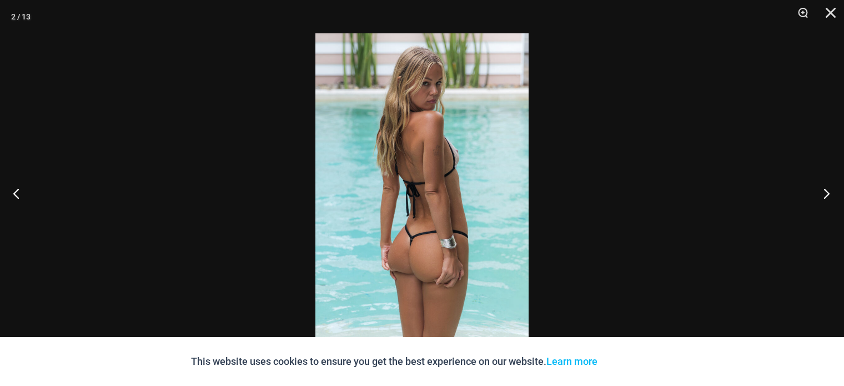
click at [825, 185] on button "Next" at bounding box center [823, 193] width 42 height 56
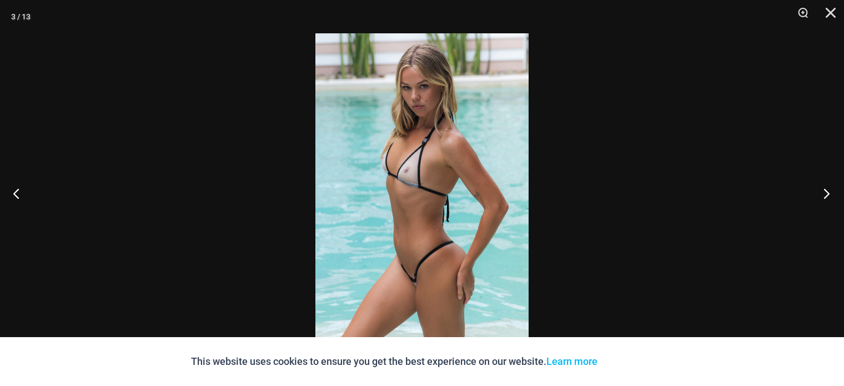
click at [825, 185] on button "Next" at bounding box center [823, 193] width 42 height 56
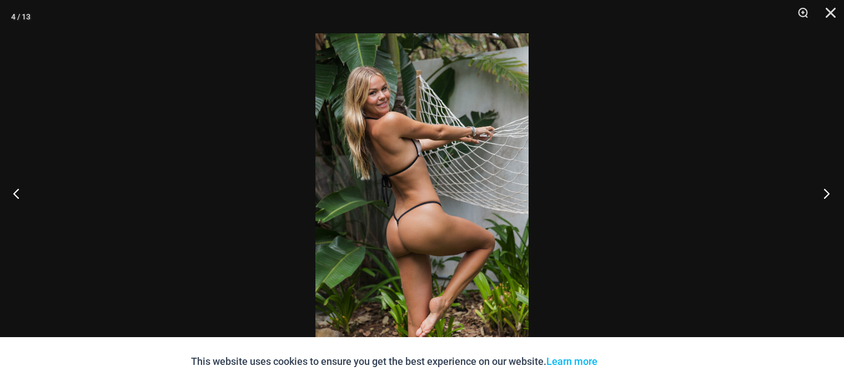
click at [825, 185] on button "Next" at bounding box center [823, 193] width 42 height 56
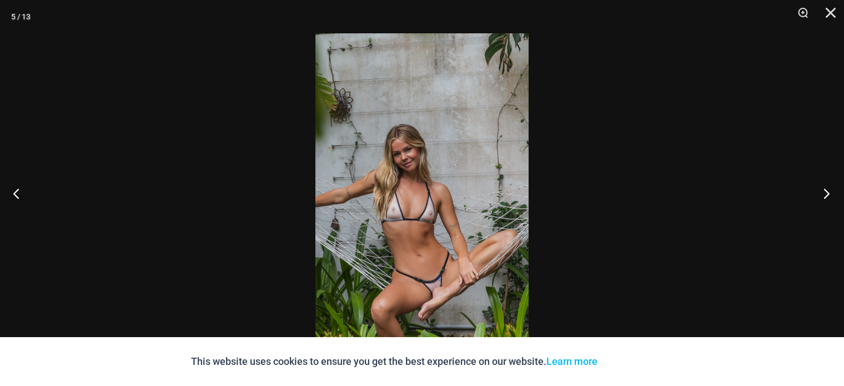
click at [825, 185] on button "Next" at bounding box center [823, 193] width 42 height 56
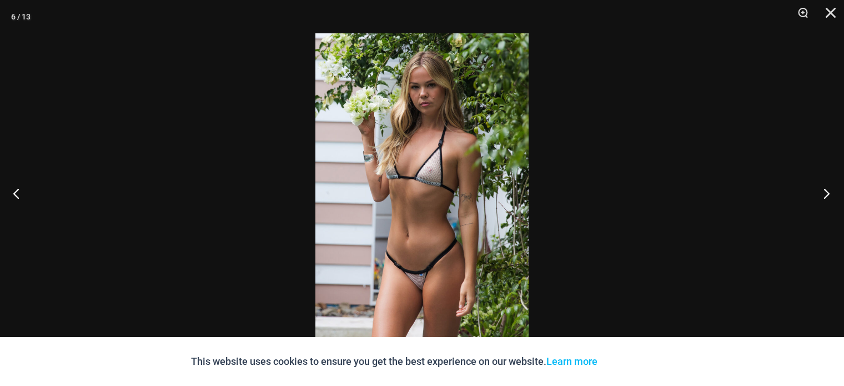
click at [825, 185] on button "Next" at bounding box center [823, 193] width 42 height 56
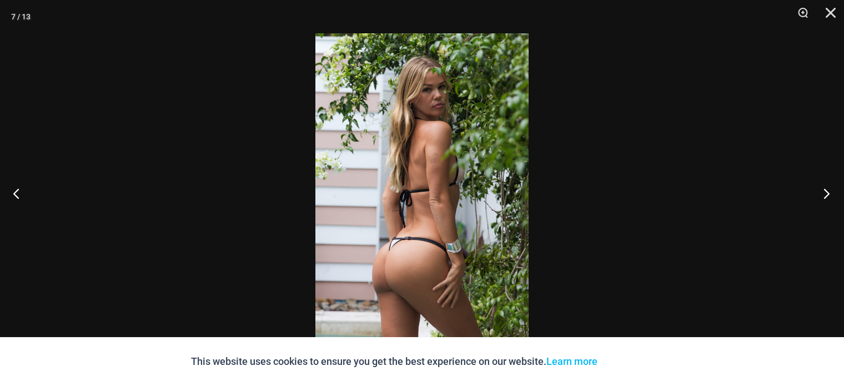
click at [825, 185] on button "Next" at bounding box center [823, 193] width 42 height 56
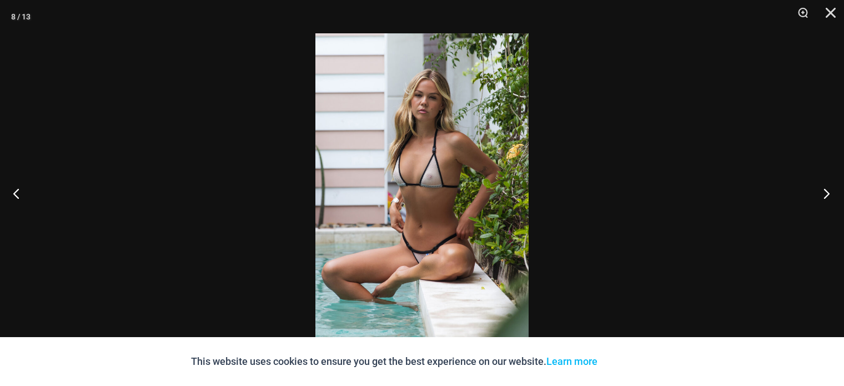
click at [825, 185] on button "Next" at bounding box center [823, 193] width 42 height 56
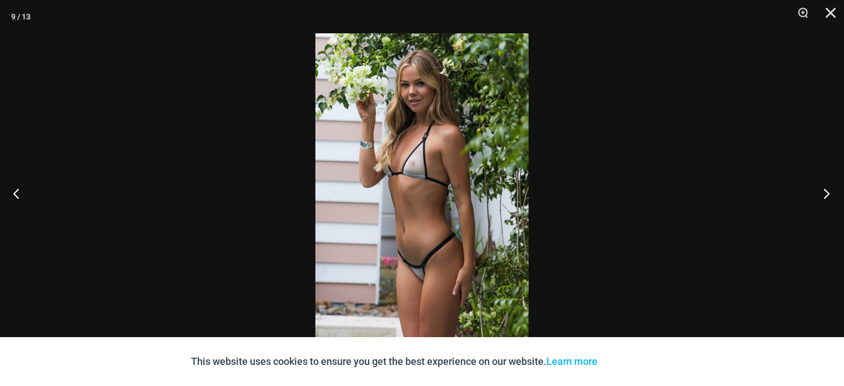
click at [825, 185] on button "Next" at bounding box center [823, 193] width 42 height 56
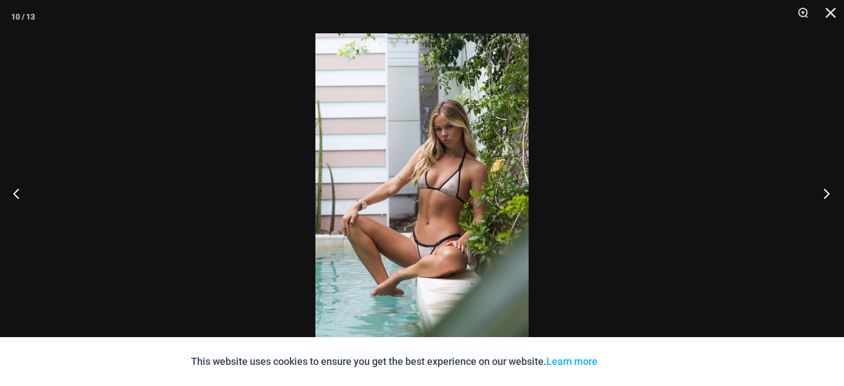
click at [825, 185] on button "Next" at bounding box center [823, 193] width 42 height 56
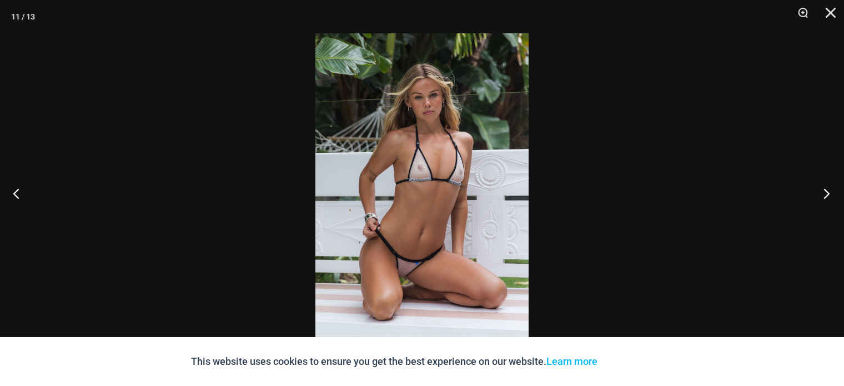
click at [825, 185] on button "Next" at bounding box center [823, 193] width 42 height 56
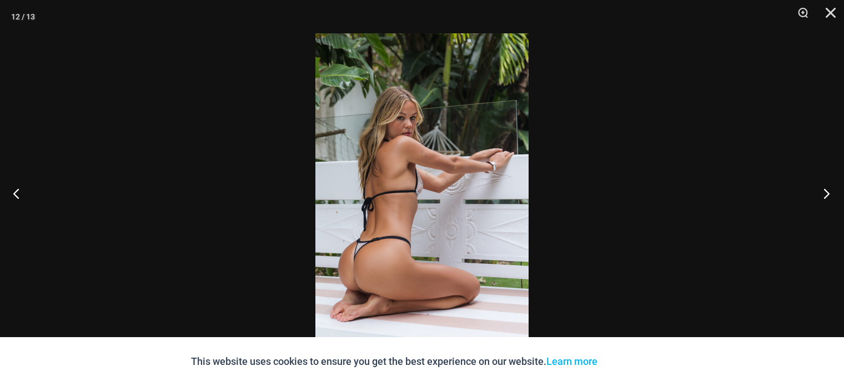
click at [825, 185] on button "Next" at bounding box center [823, 193] width 42 height 56
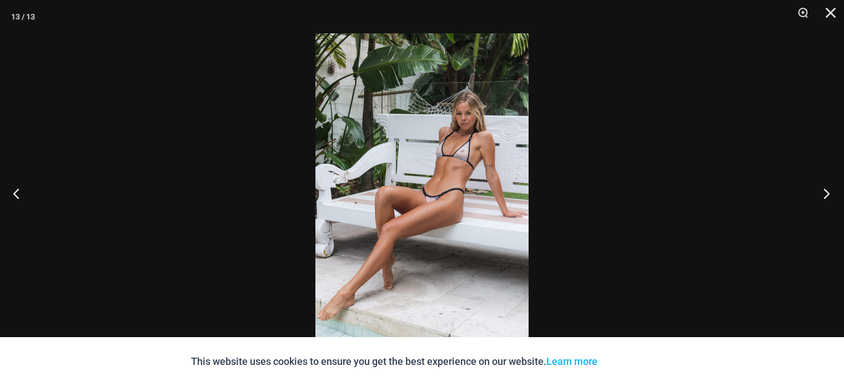
click at [825, 185] on button "Next" at bounding box center [823, 193] width 42 height 56
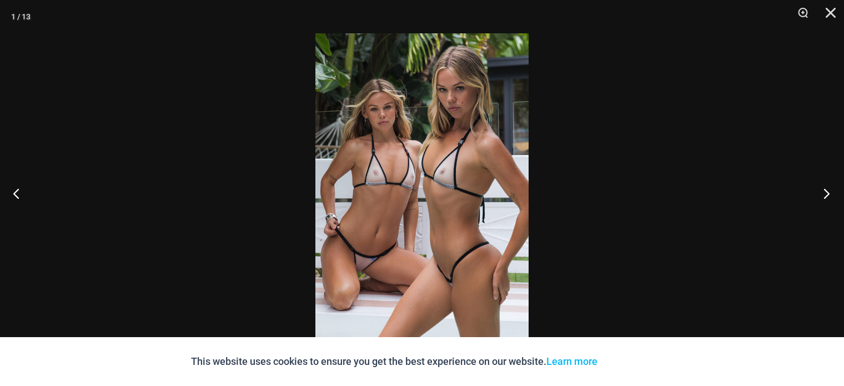
click at [825, 185] on button "Next" at bounding box center [823, 193] width 42 height 56
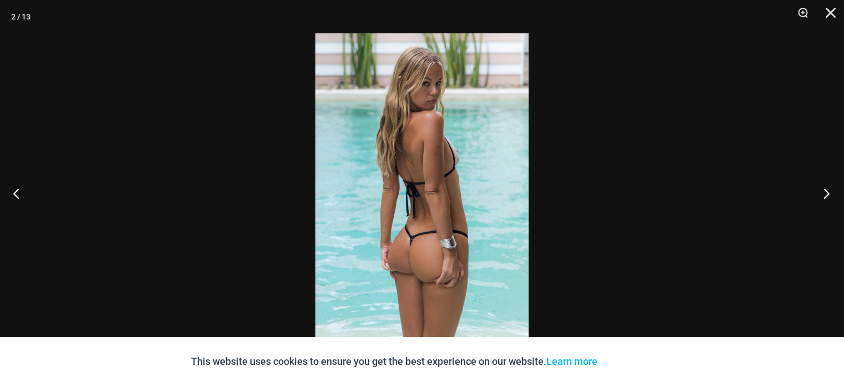
click at [825, 185] on button "Next" at bounding box center [823, 193] width 42 height 56
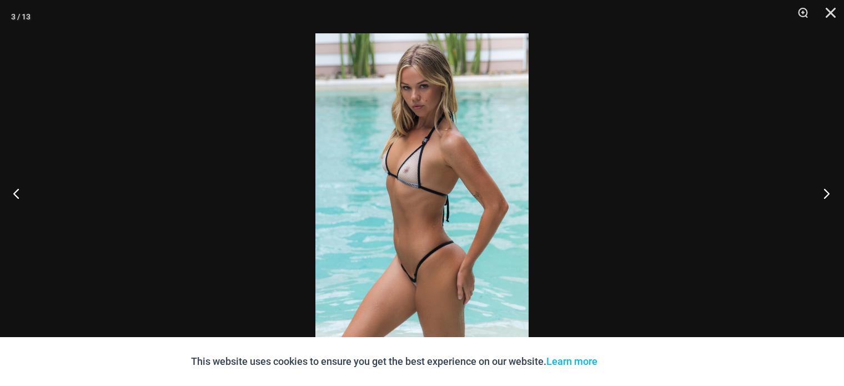
click at [825, 185] on button "Next" at bounding box center [823, 193] width 42 height 56
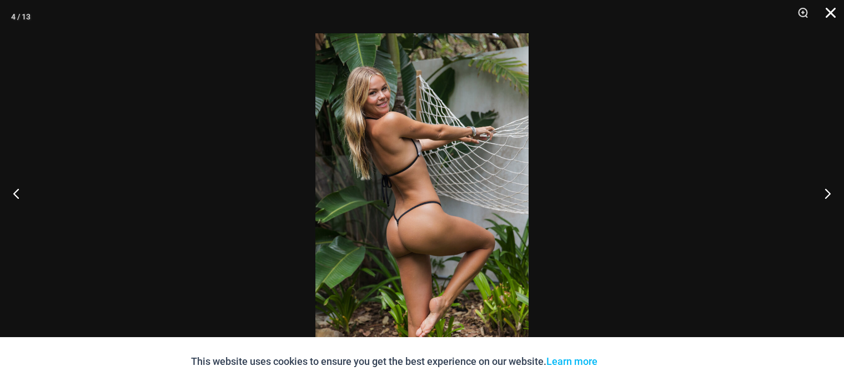
click at [833, 12] on button "Close" at bounding box center [827, 16] width 28 height 33
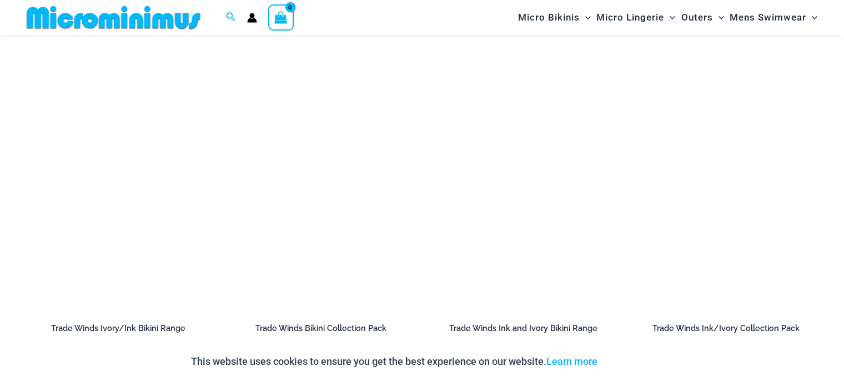
scroll to position [1705, 0]
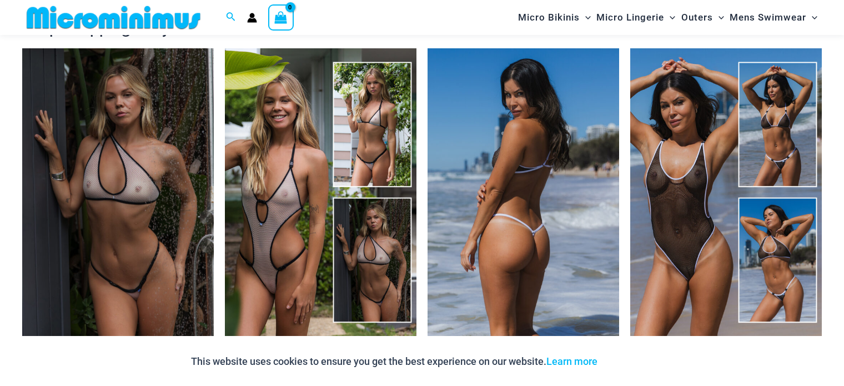
click at [510, 278] on img at bounding box center [524, 192] width 192 height 288
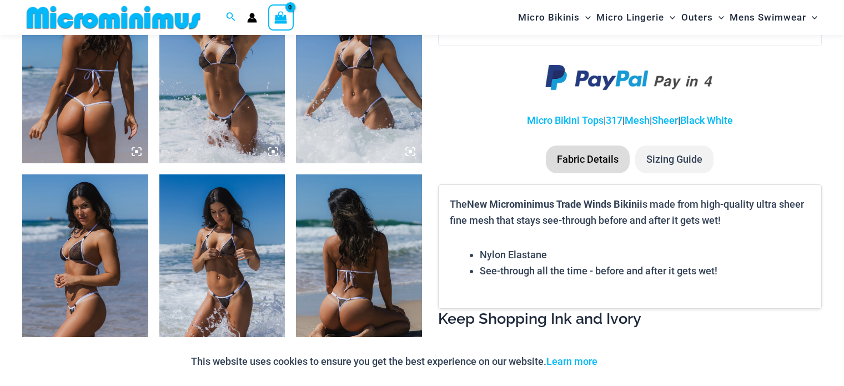
scroll to position [555, 0]
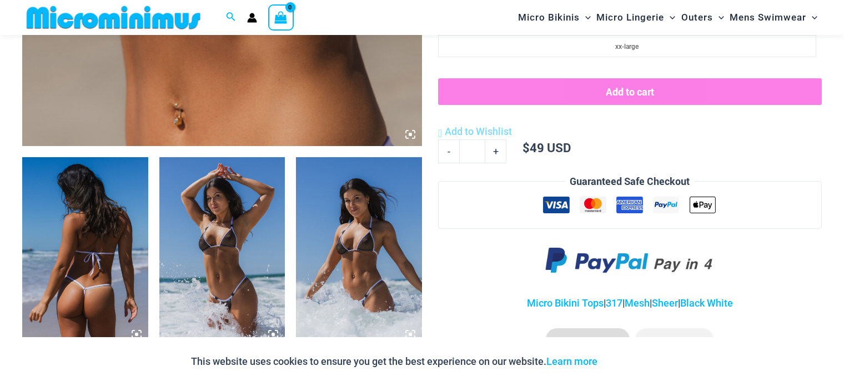
click at [365, 238] on img at bounding box center [359, 251] width 126 height 189
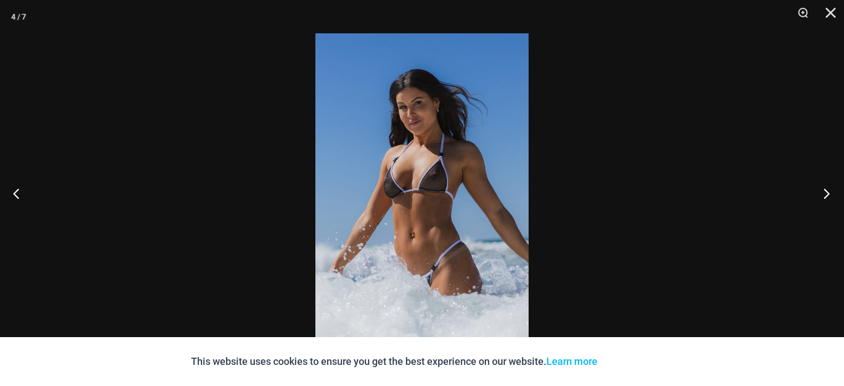
click at [835, 191] on button "Next" at bounding box center [823, 193] width 42 height 56
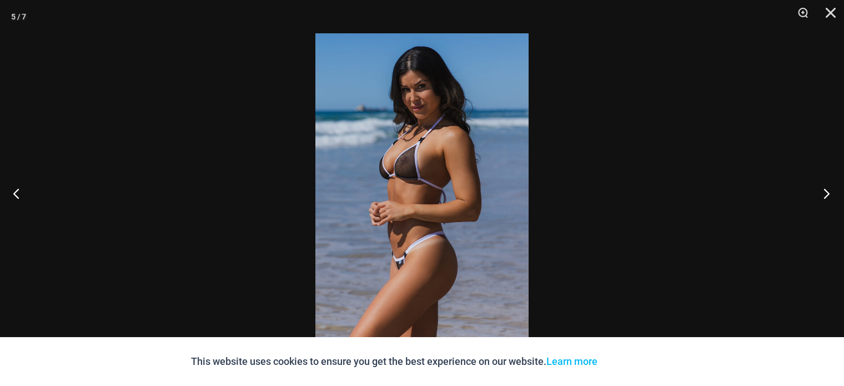
click at [835, 191] on button "Next" at bounding box center [823, 193] width 42 height 56
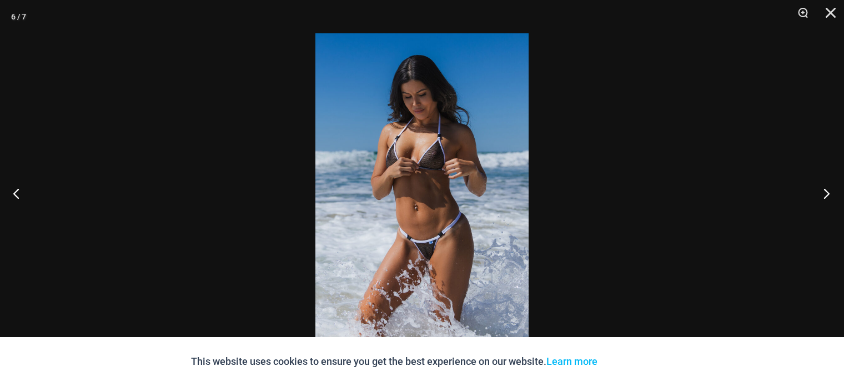
click at [835, 191] on button "Next" at bounding box center [823, 193] width 42 height 56
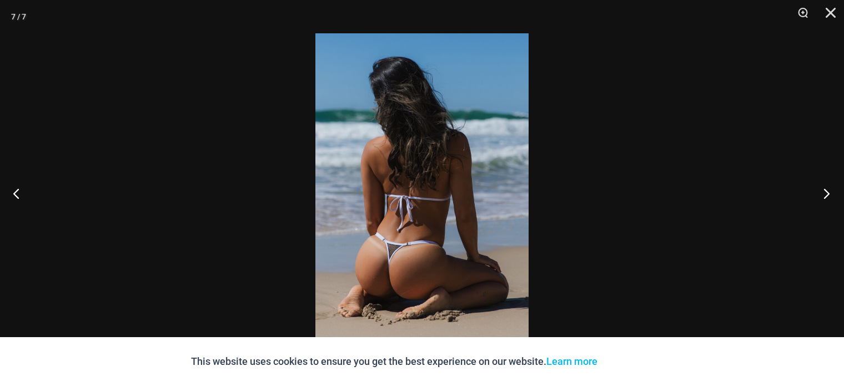
click at [835, 191] on button "Next" at bounding box center [823, 193] width 42 height 56
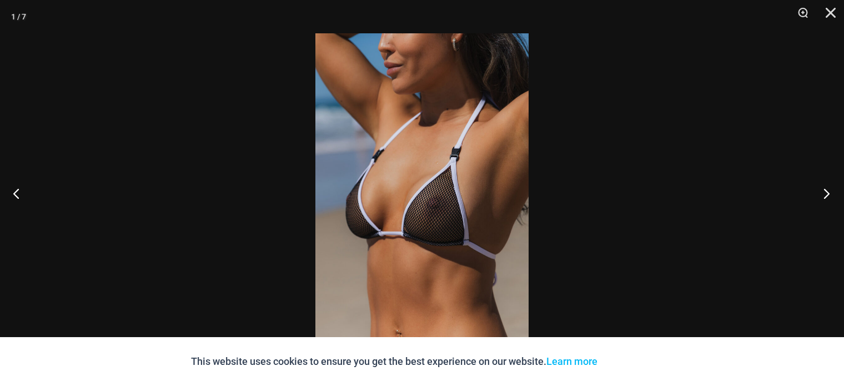
click at [835, 191] on button "Next" at bounding box center [823, 193] width 42 height 56
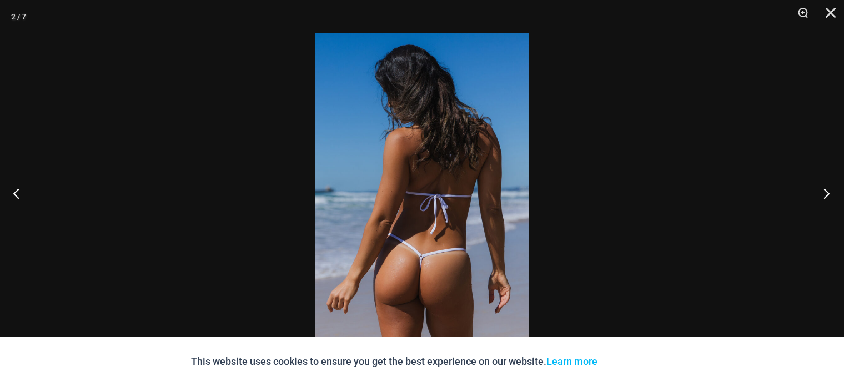
click at [835, 191] on button "Next" at bounding box center [823, 193] width 42 height 56
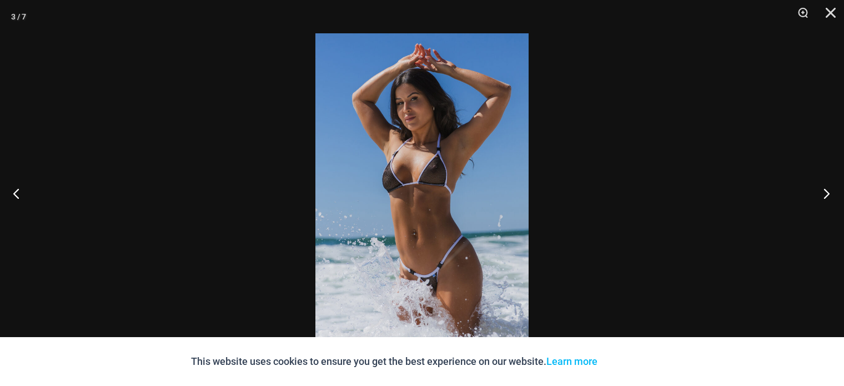
click at [835, 191] on button "Next" at bounding box center [823, 193] width 42 height 56
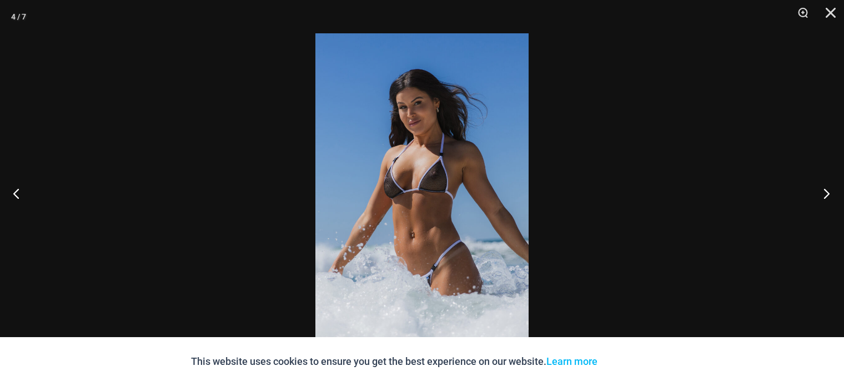
click at [835, 191] on button "Next" at bounding box center [823, 193] width 42 height 56
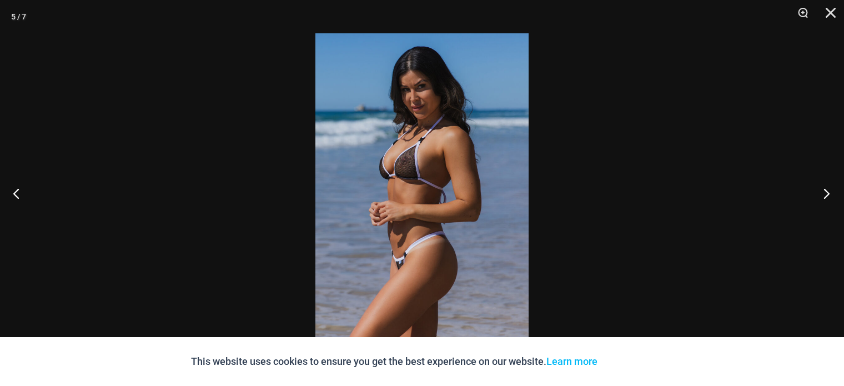
click at [835, 191] on button "Next" at bounding box center [823, 193] width 42 height 56
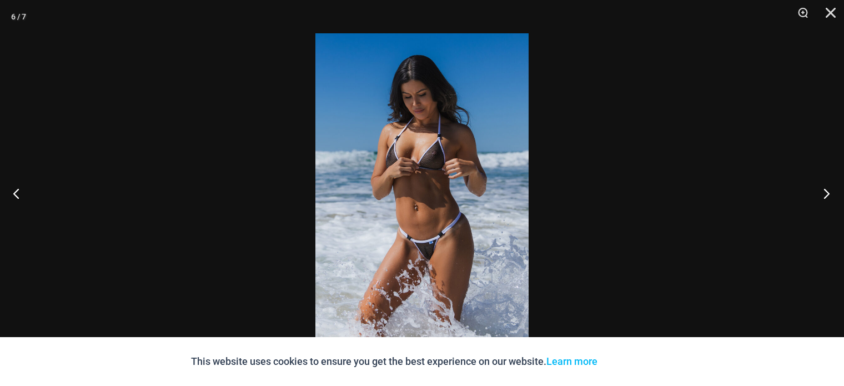
click at [835, 191] on button "Next" at bounding box center [823, 193] width 42 height 56
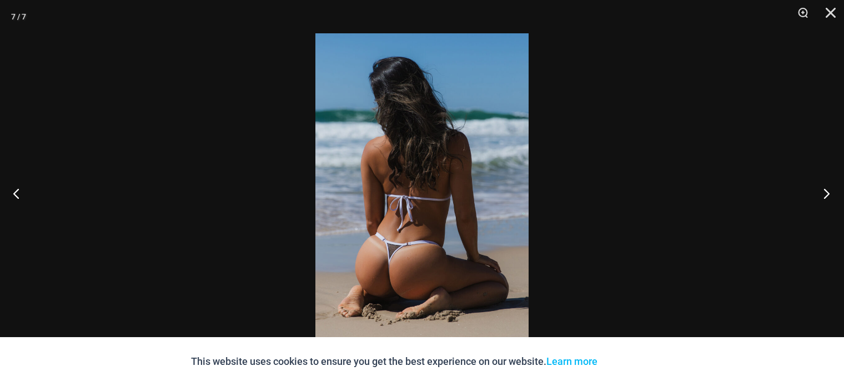
click at [835, 191] on button "Next" at bounding box center [823, 193] width 42 height 56
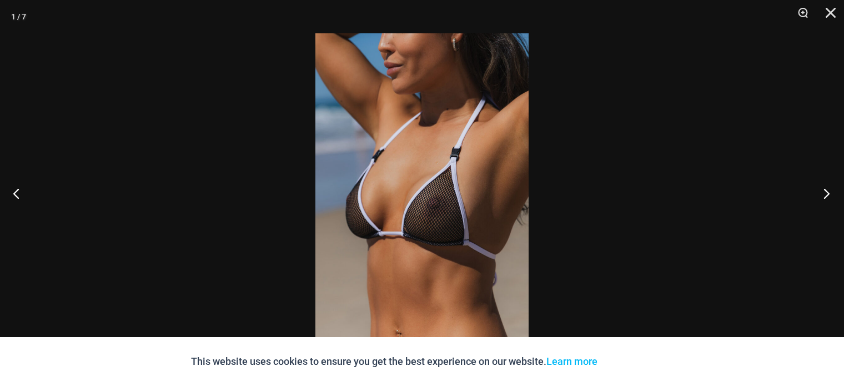
click at [835, 191] on button "Next" at bounding box center [823, 193] width 42 height 56
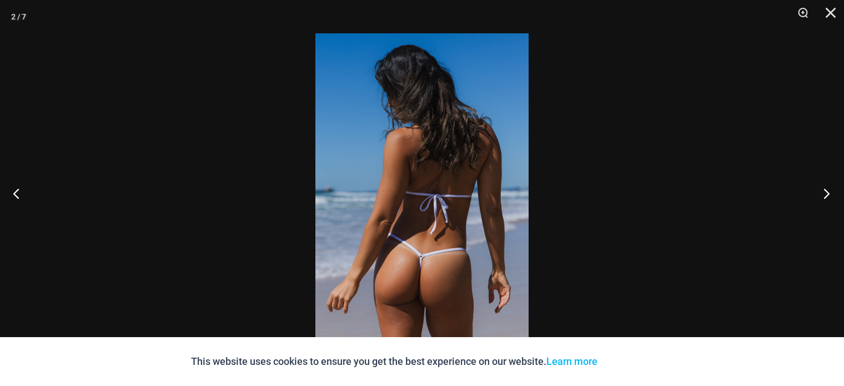
click at [835, 191] on button "Next" at bounding box center [823, 193] width 42 height 56
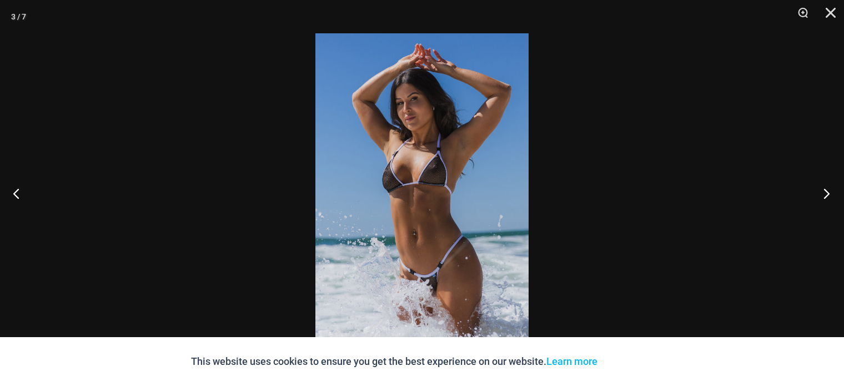
click at [835, 191] on button "Next" at bounding box center [823, 193] width 42 height 56
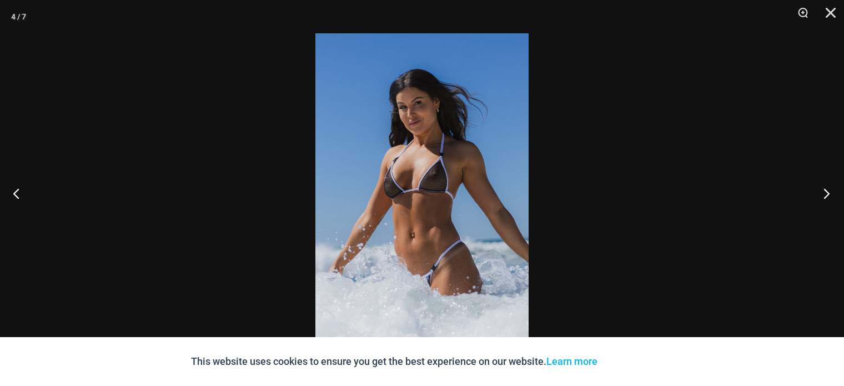
click at [835, 191] on button "Next" at bounding box center [823, 193] width 42 height 56
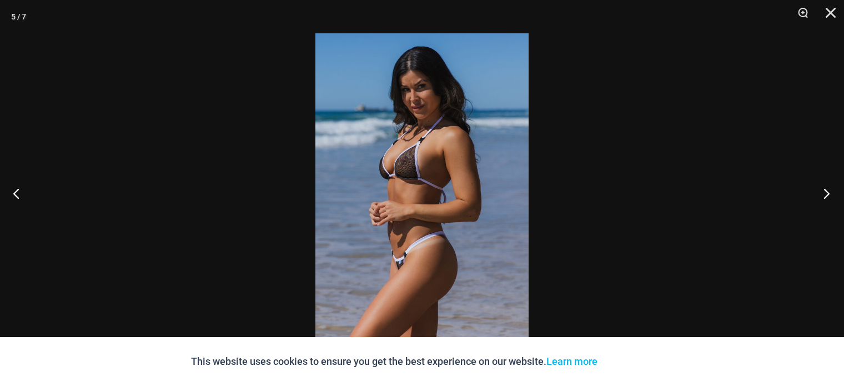
click at [835, 191] on button "Next" at bounding box center [823, 193] width 42 height 56
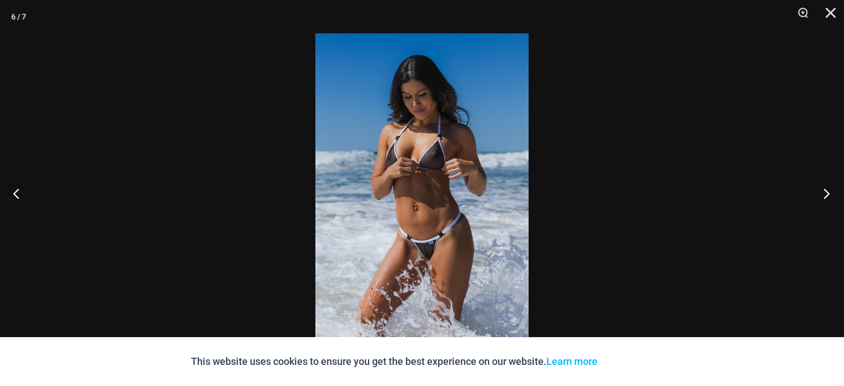
click at [835, 191] on button "Next" at bounding box center [823, 193] width 42 height 56
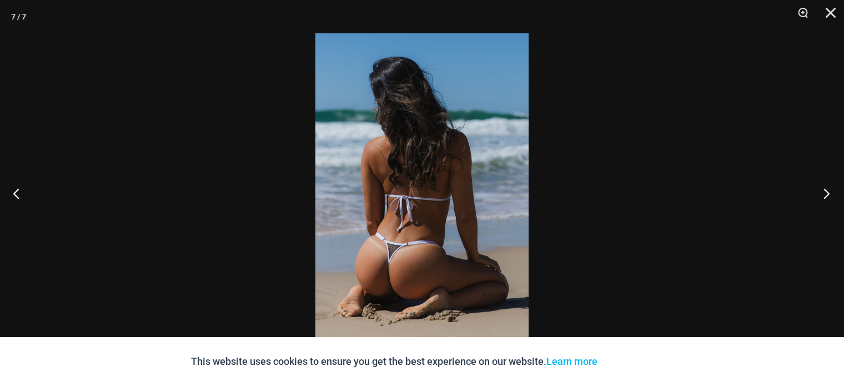
click at [835, 191] on button "Next" at bounding box center [823, 193] width 42 height 56
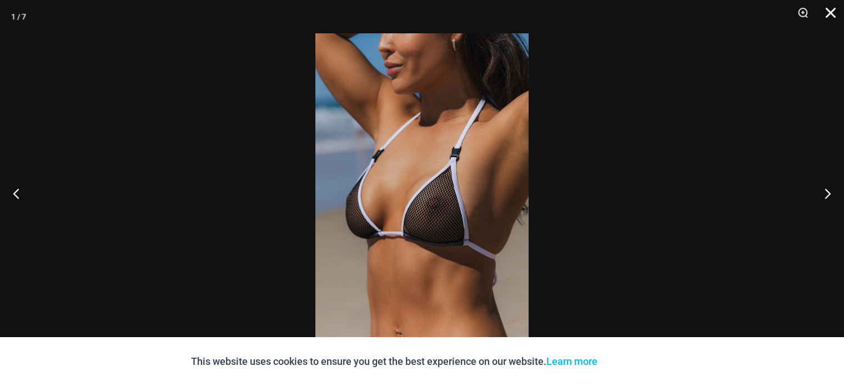
click at [837, 10] on button "Close" at bounding box center [827, 16] width 28 height 33
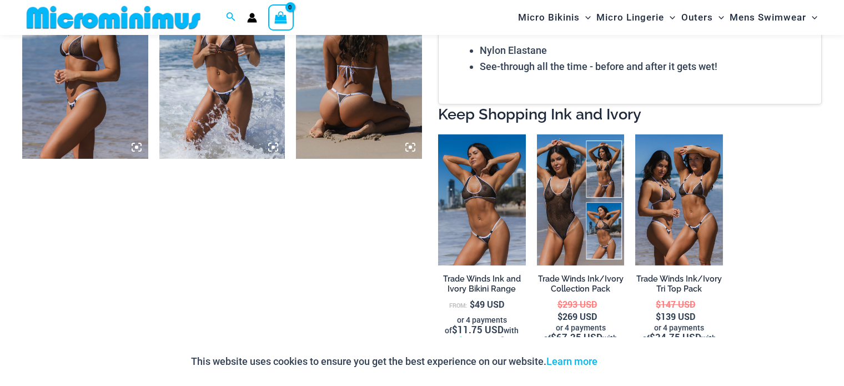
scroll to position [1008, 0]
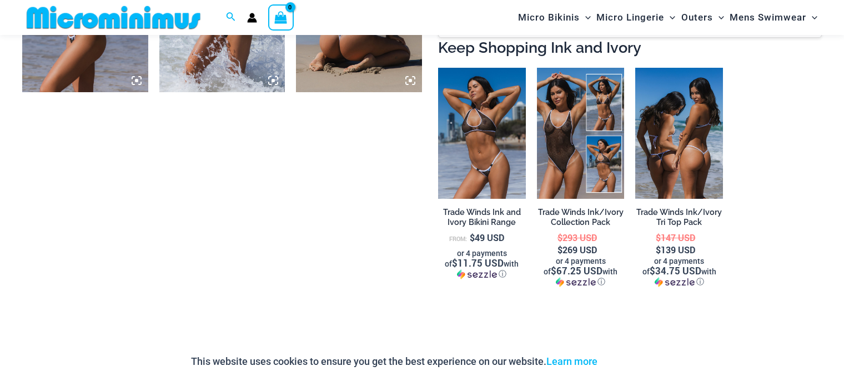
click at [679, 154] on img at bounding box center [679, 134] width 88 height 132
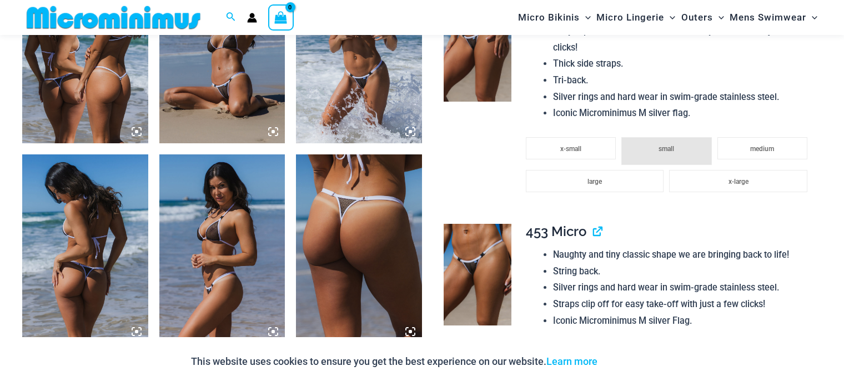
scroll to position [758, 0]
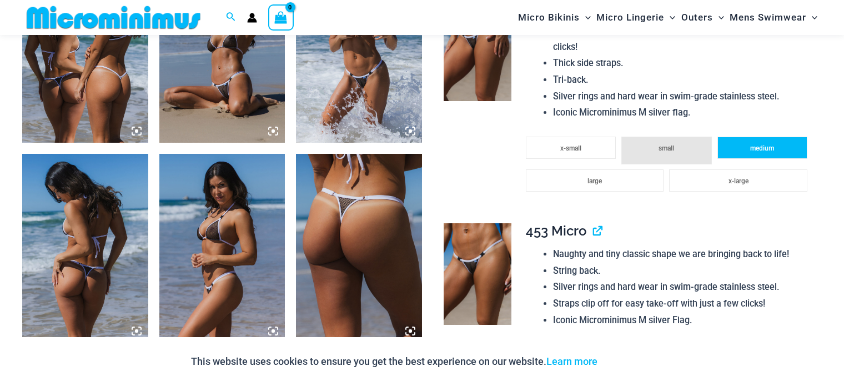
click at [769, 147] on span "medium" at bounding box center [762, 148] width 24 height 8
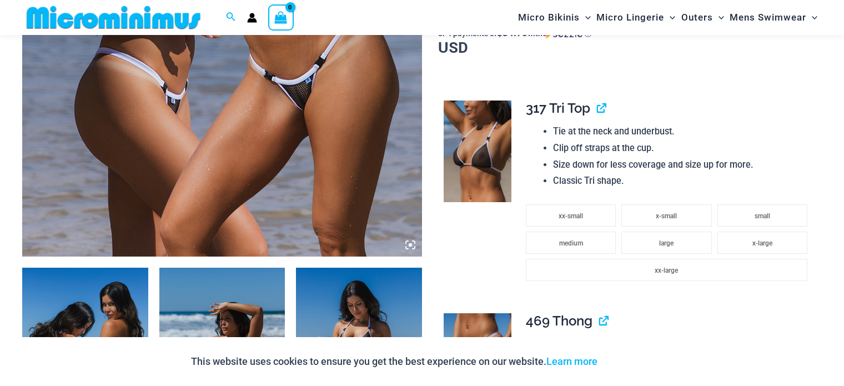
scroll to position [443, 0]
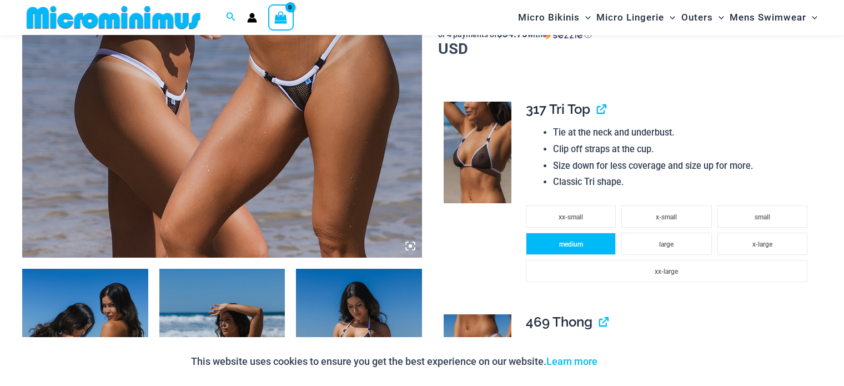
click at [601, 241] on li "medium" at bounding box center [571, 244] width 90 height 22
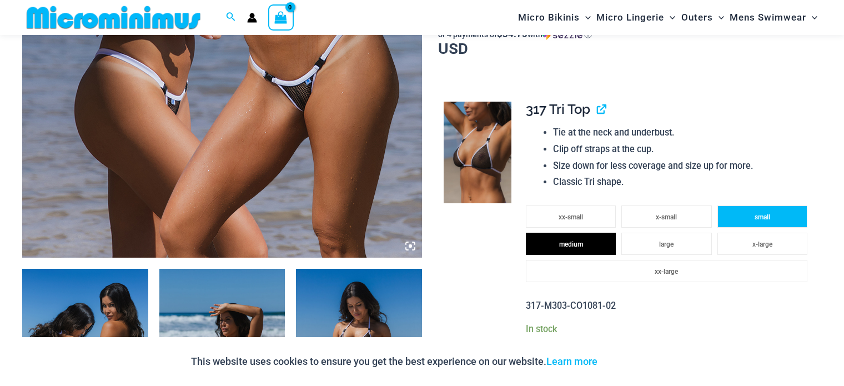
click at [732, 215] on li "small" at bounding box center [762, 216] width 90 height 22
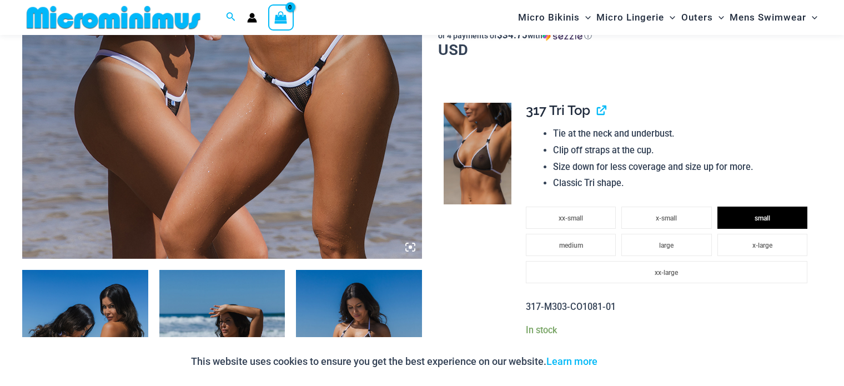
scroll to position [602, 0]
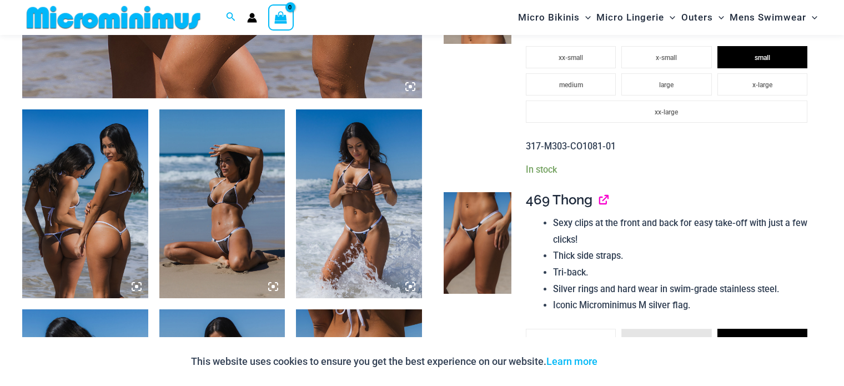
click at [599, 200] on link "View product" at bounding box center [599, 200] width 0 height 16
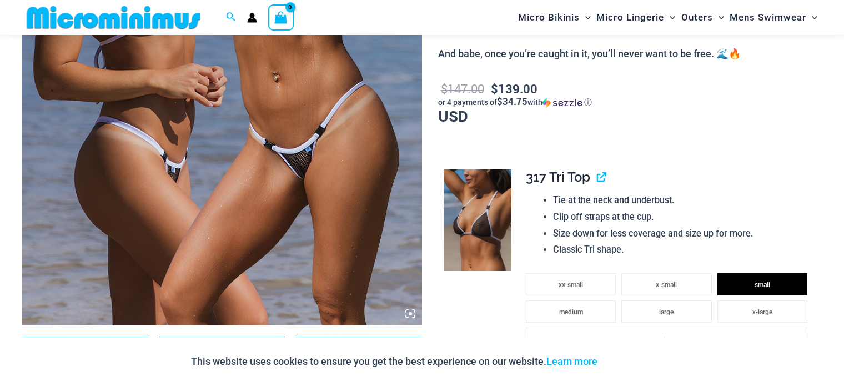
scroll to position [386, 0]
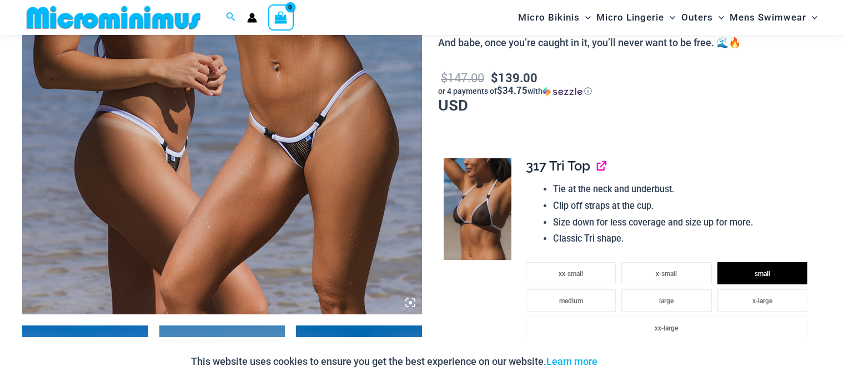
click at [597, 166] on link "View product" at bounding box center [597, 166] width 0 height 16
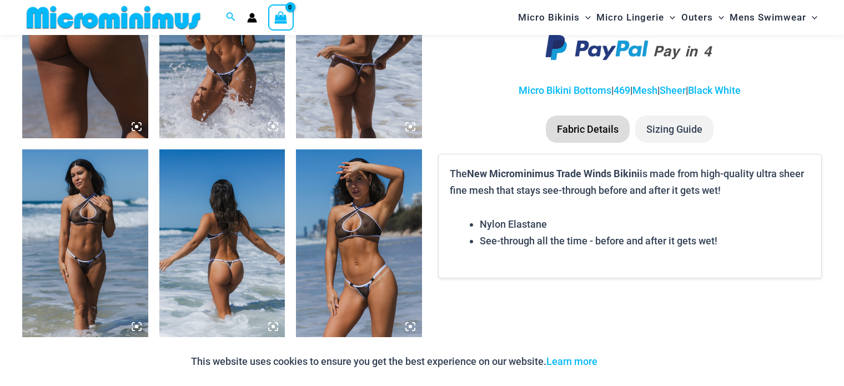
scroll to position [765, 0]
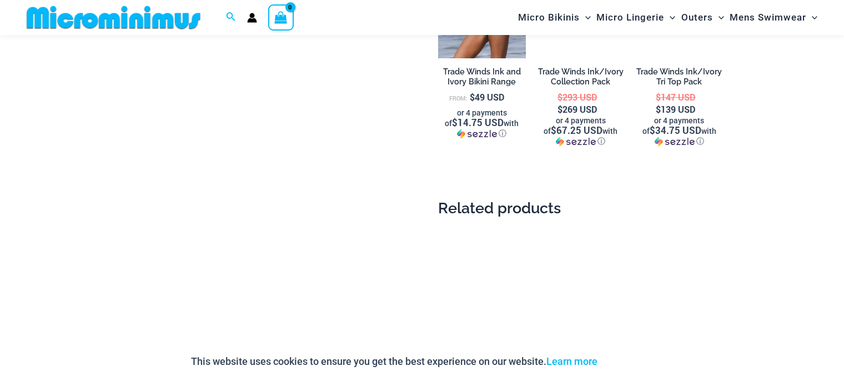
scroll to position [1173, 0]
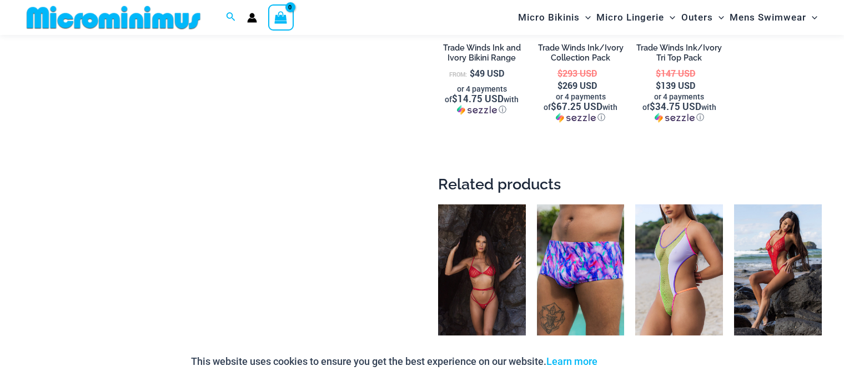
click at [494, 262] on img at bounding box center [482, 270] width 88 height 132
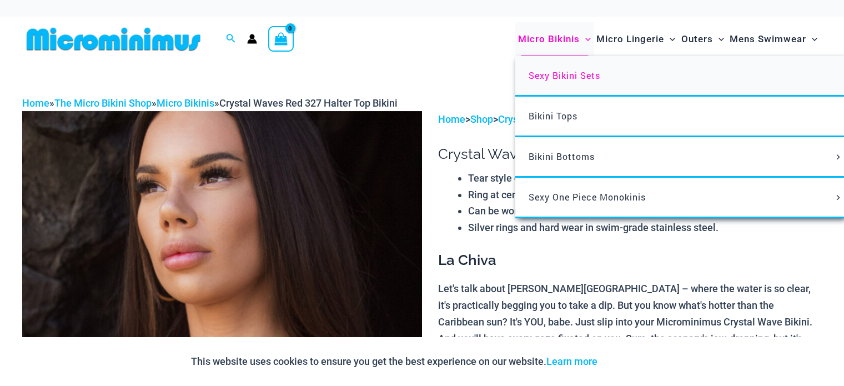
click at [560, 84] on link "Sexy Bikini Sets" at bounding box center [680, 76] width 330 height 41
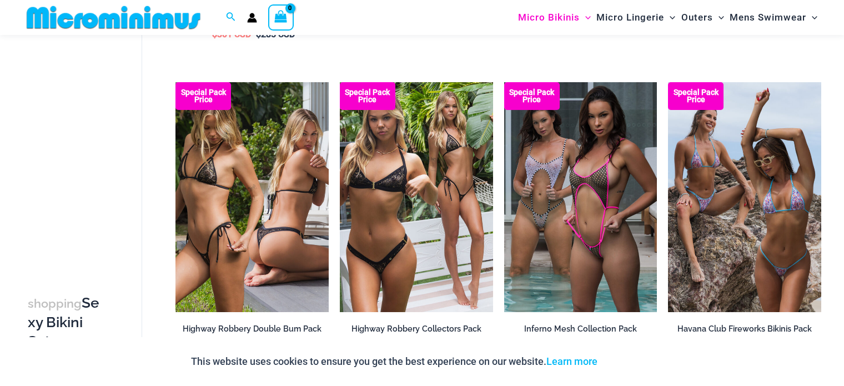
scroll to position [1601, 0]
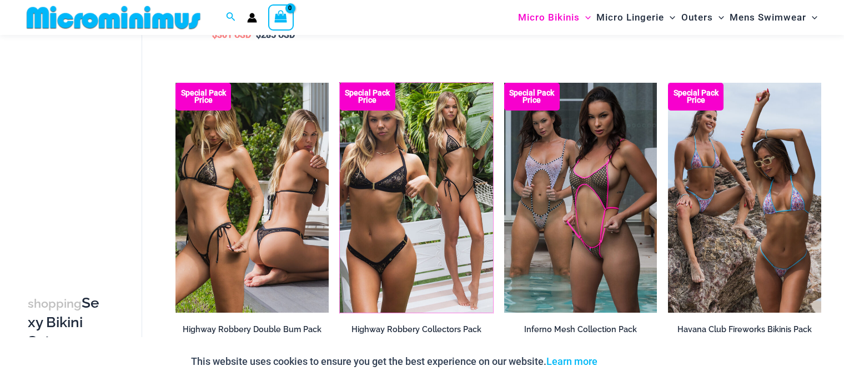
click at [340, 83] on img at bounding box center [340, 83] width 0 height 0
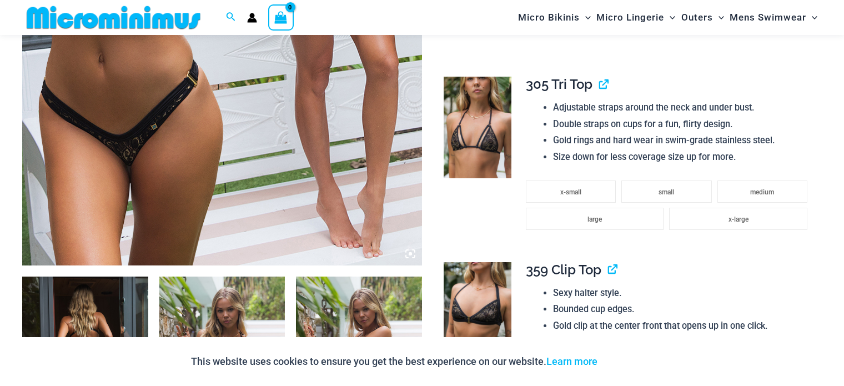
scroll to position [435, 0]
click at [599, 82] on link "View product" at bounding box center [599, 85] width 0 height 16
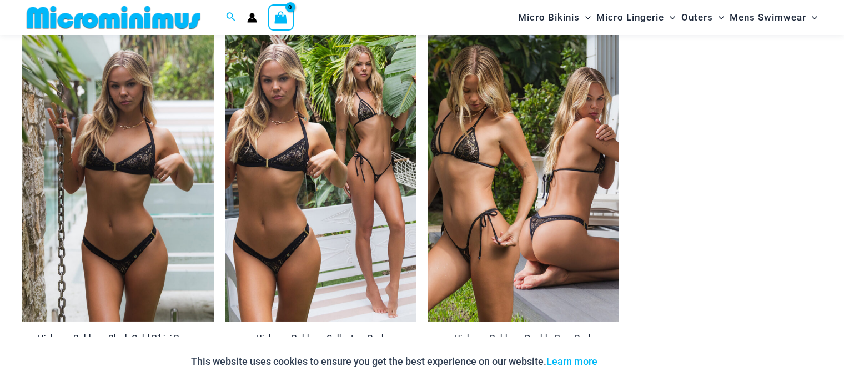
scroll to position [1114, 0]
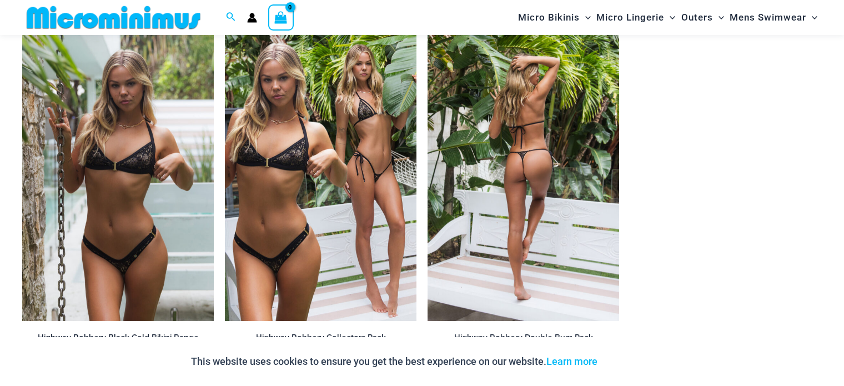
click at [496, 150] on img at bounding box center [524, 177] width 192 height 288
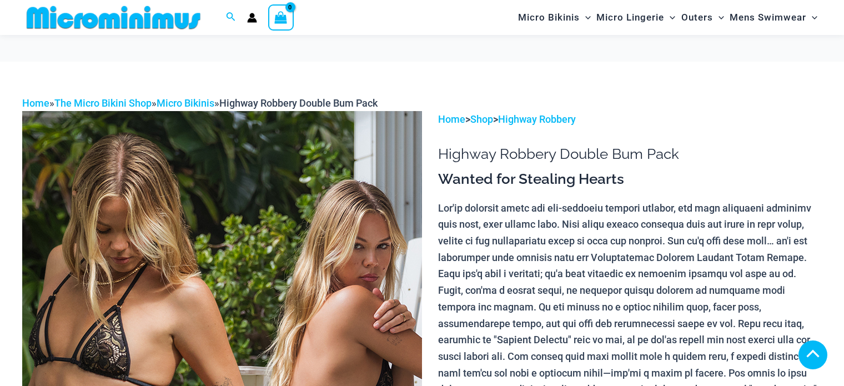
scroll to position [435, 0]
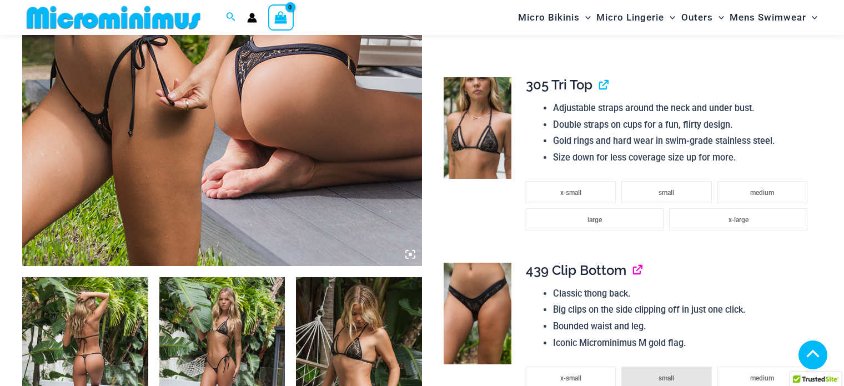
click at [633, 262] on link "View product" at bounding box center [633, 270] width 0 height 16
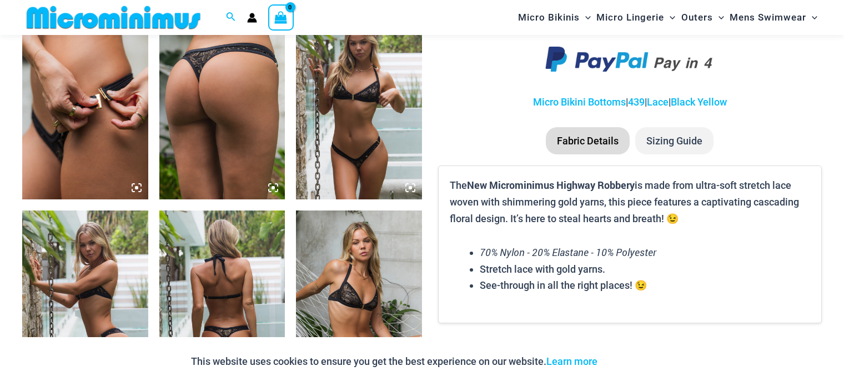
scroll to position [673, 0]
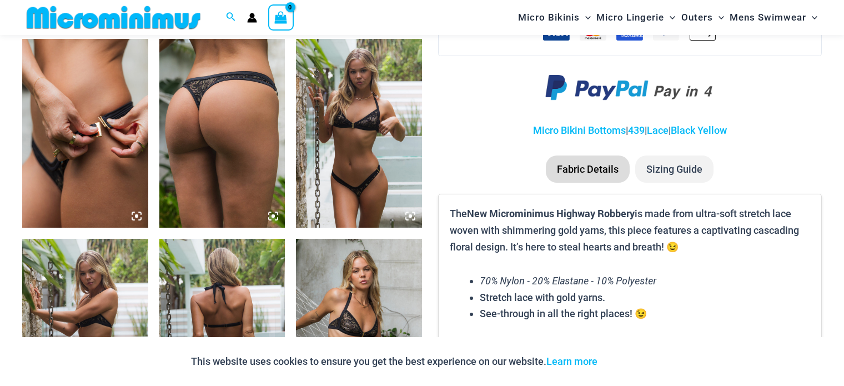
click at [105, 123] on img at bounding box center [85, 133] width 126 height 189
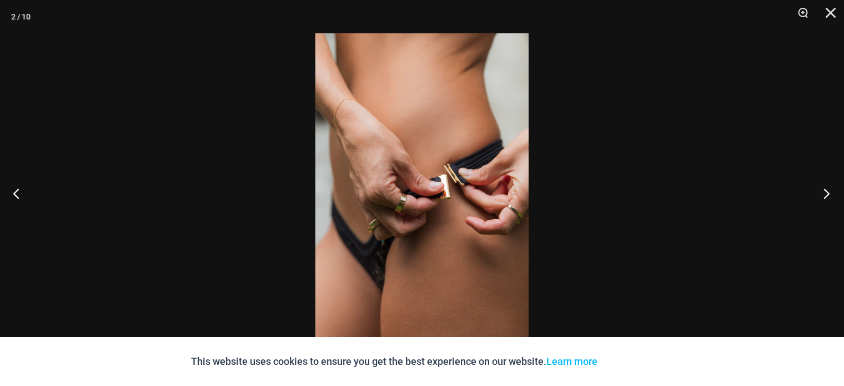
click at [832, 197] on button "Next" at bounding box center [823, 193] width 42 height 56
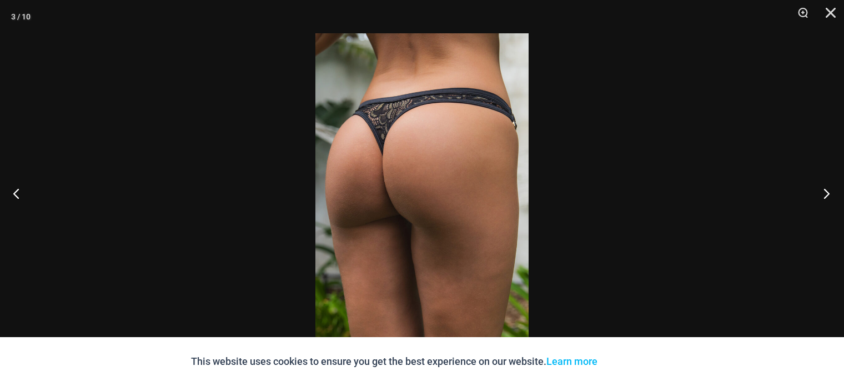
click at [832, 196] on button "Next" at bounding box center [823, 193] width 42 height 56
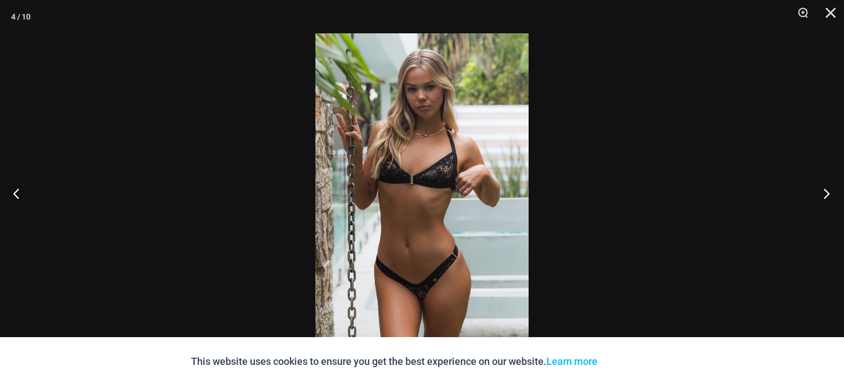
click at [832, 196] on button "Next" at bounding box center [823, 193] width 42 height 56
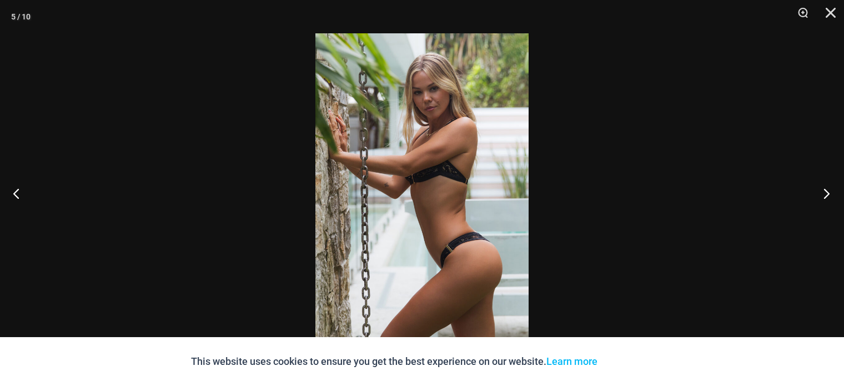
click at [832, 196] on button "Next" at bounding box center [823, 193] width 42 height 56
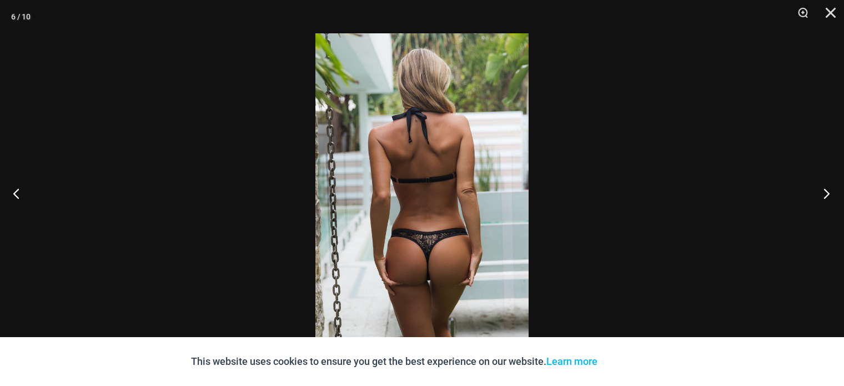
click at [832, 196] on button "Next" at bounding box center [823, 193] width 42 height 56
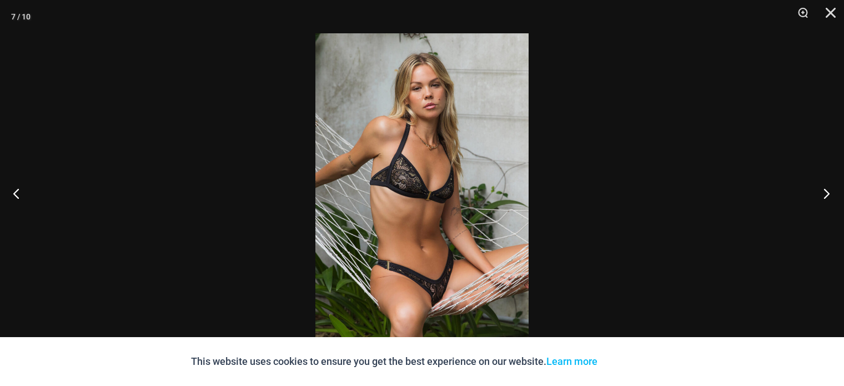
click at [832, 196] on button "Next" at bounding box center [823, 193] width 42 height 56
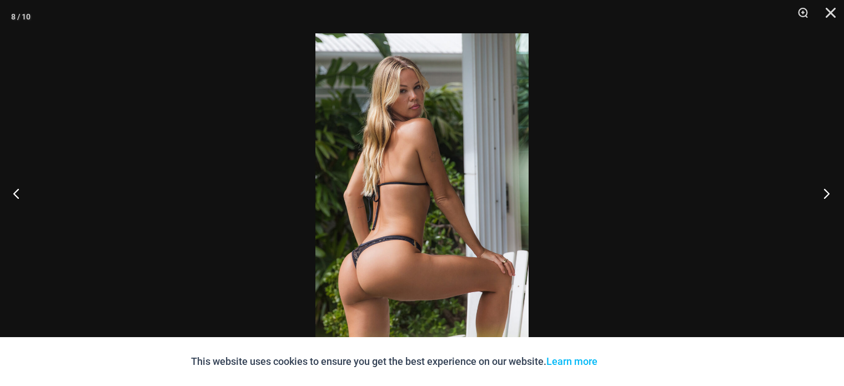
click at [832, 196] on button "Next" at bounding box center [823, 193] width 42 height 56
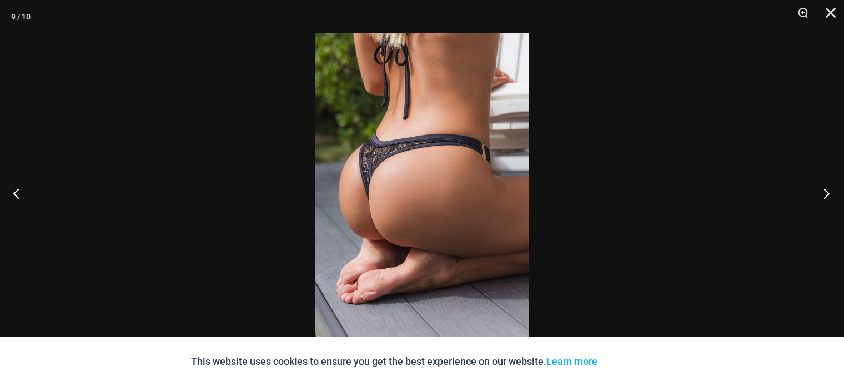
click at [832, 196] on button "Next" at bounding box center [823, 193] width 42 height 56
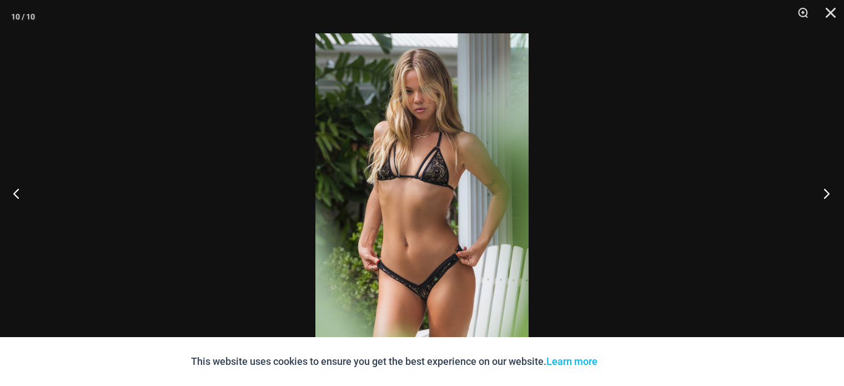
click at [832, 196] on button "Next" at bounding box center [823, 193] width 42 height 56
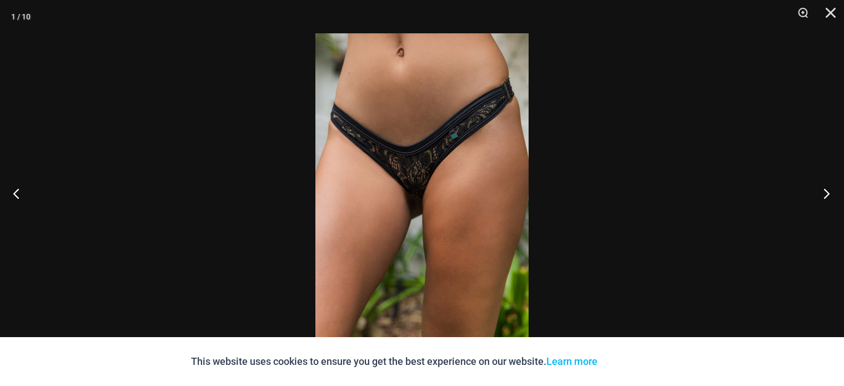
click at [832, 196] on button "Next" at bounding box center [823, 193] width 42 height 56
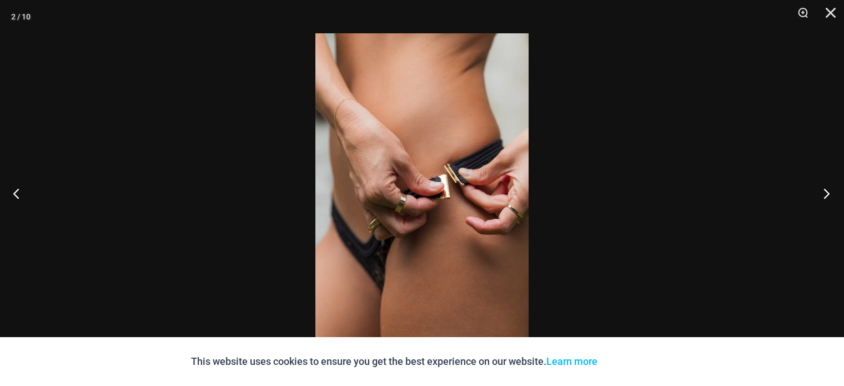
click at [832, 196] on button "Next" at bounding box center [823, 193] width 42 height 56
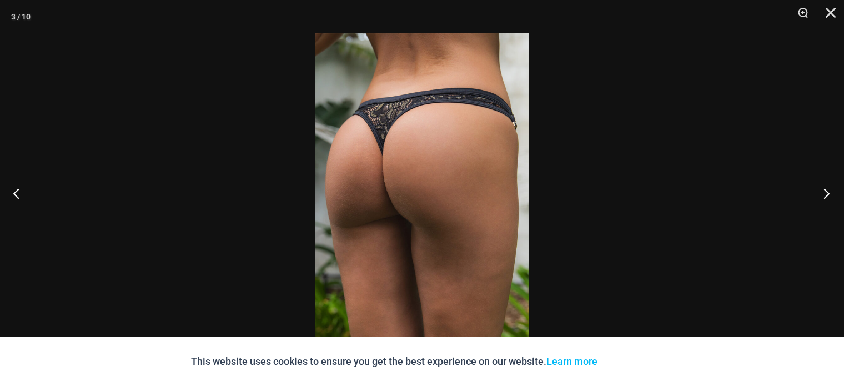
click at [832, 196] on button "Next" at bounding box center [823, 193] width 42 height 56
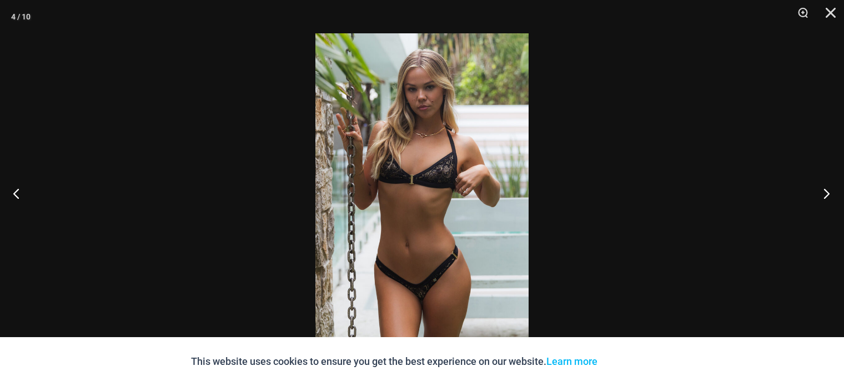
click at [832, 196] on button "Next" at bounding box center [823, 193] width 42 height 56
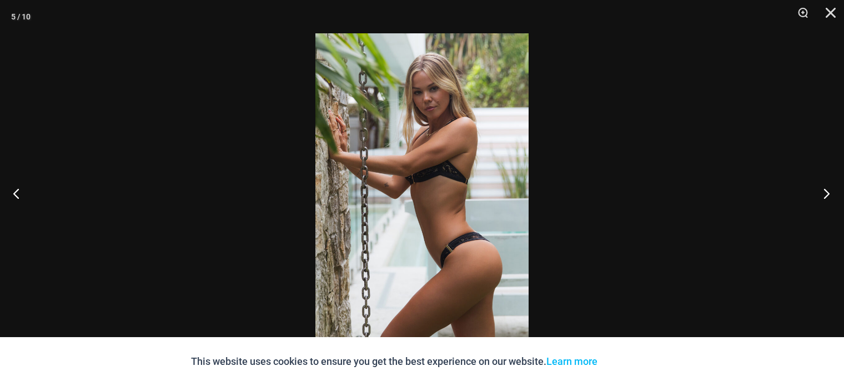
click at [841, 192] on button "Next" at bounding box center [823, 193] width 42 height 56
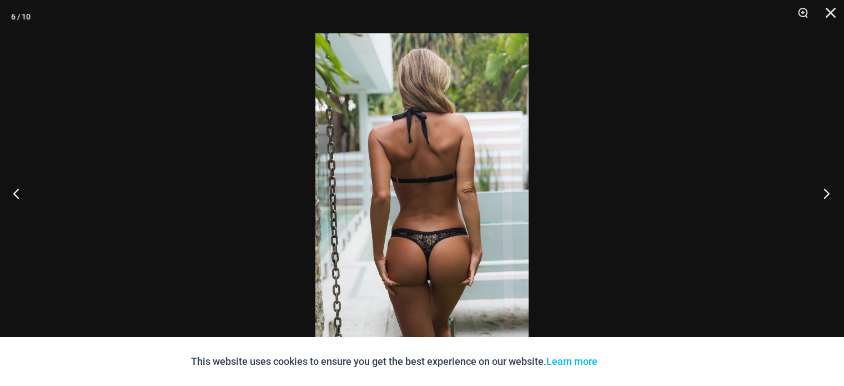
click at [841, 192] on button "Next" at bounding box center [823, 193] width 42 height 56
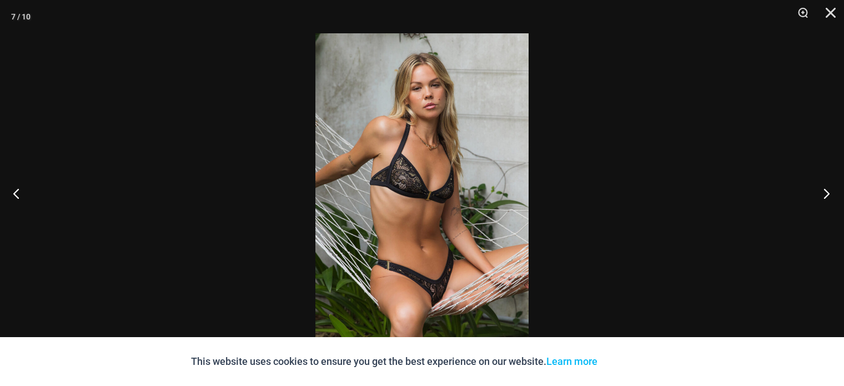
click at [841, 192] on button "Next" at bounding box center [823, 193] width 42 height 56
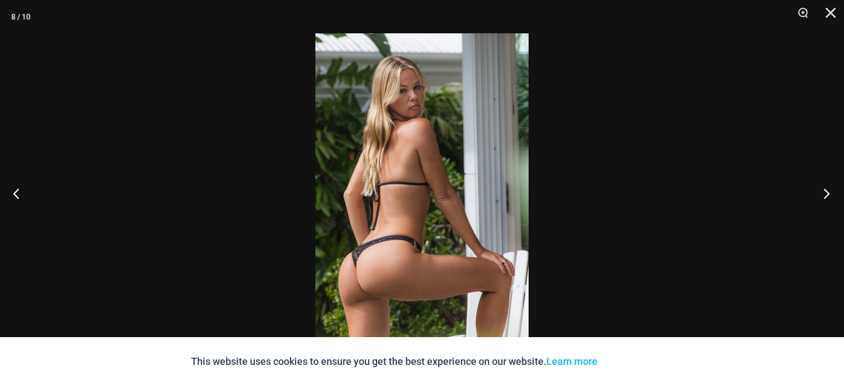
click at [841, 192] on button "Next" at bounding box center [823, 193] width 42 height 56
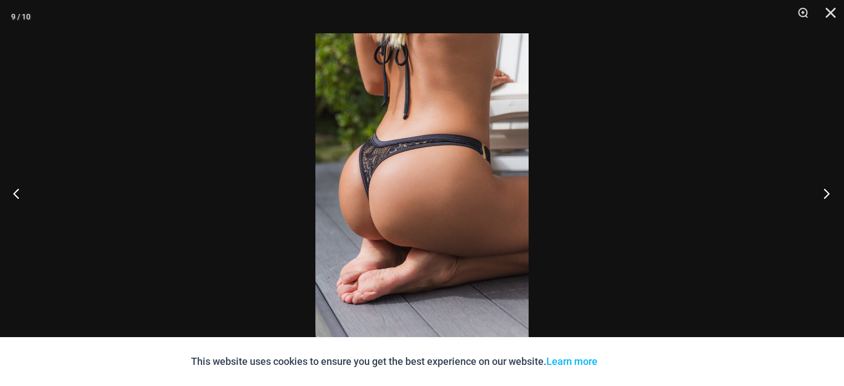
click at [841, 192] on button "Next" at bounding box center [823, 193] width 42 height 56
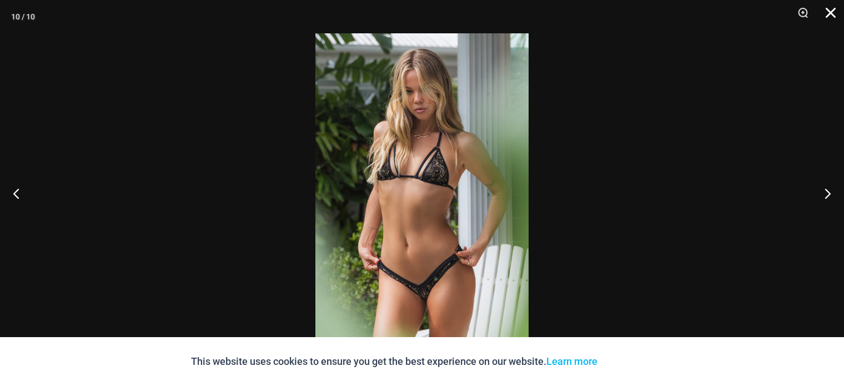
click at [831, 13] on button "Close" at bounding box center [827, 16] width 28 height 33
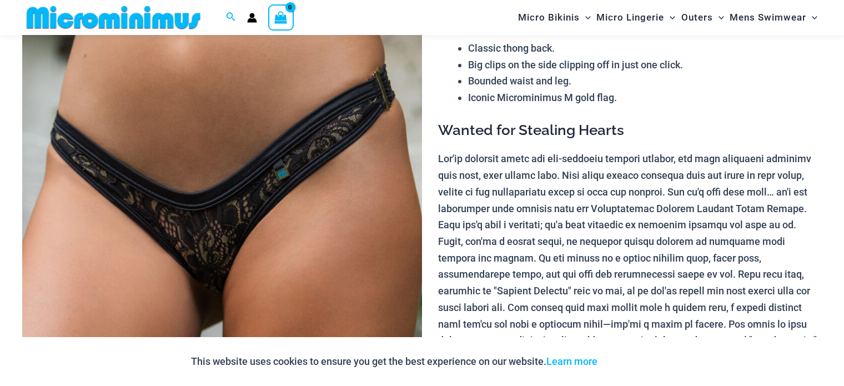
scroll to position [0, 0]
